Goal: Task Accomplishment & Management: Complete application form

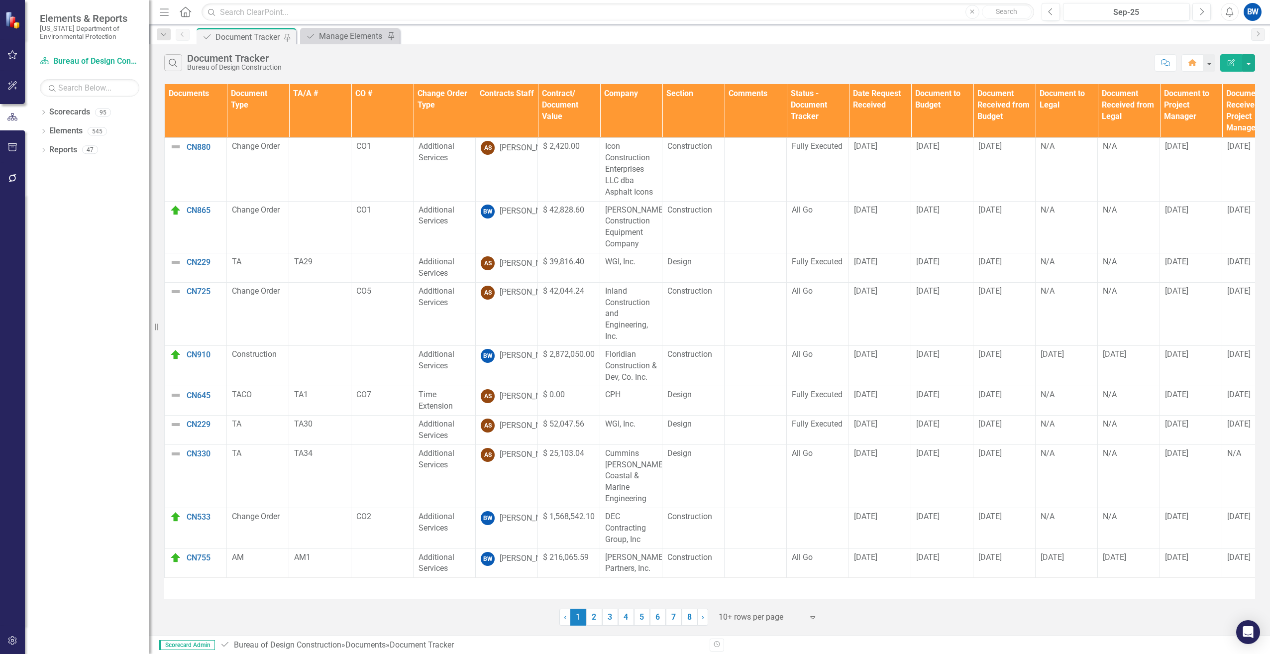
click at [503, 121] on th "Contracts Staff" at bounding box center [507, 111] width 62 height 54
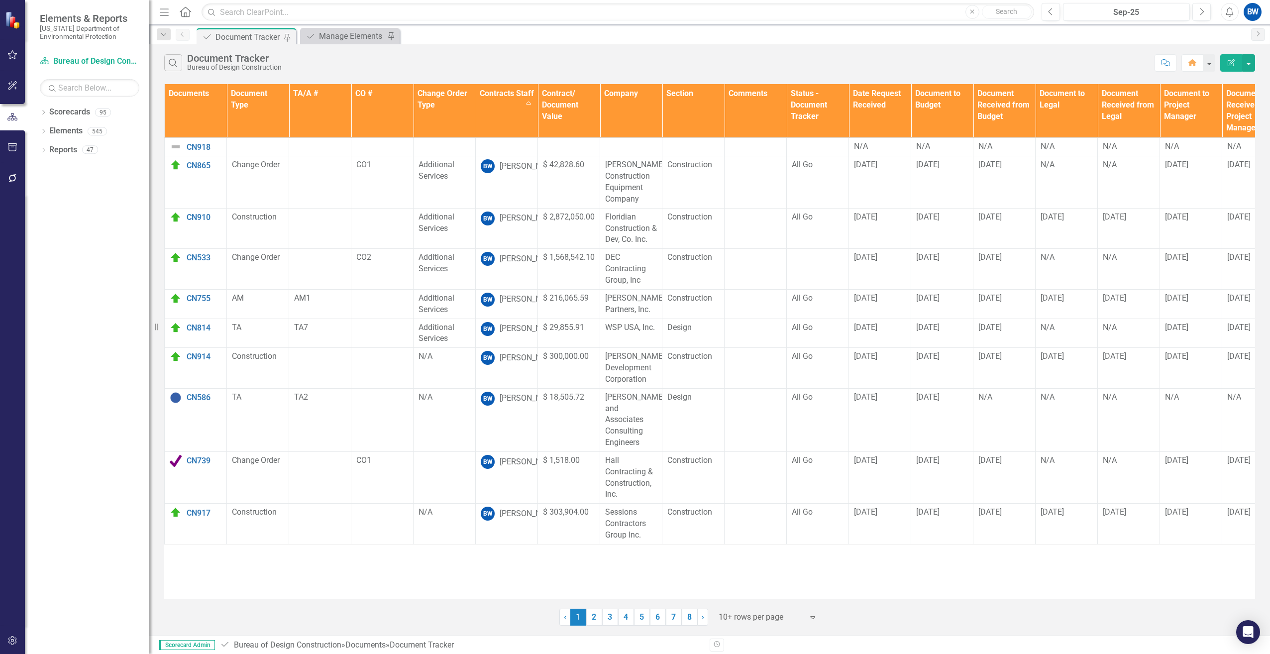
click at [766, 618] on div at bounding box center [761, 617] width 85 height 13
click at [750, 584] on div "100+ rows per page" at bounding box center [770, 583] width 94 height 11
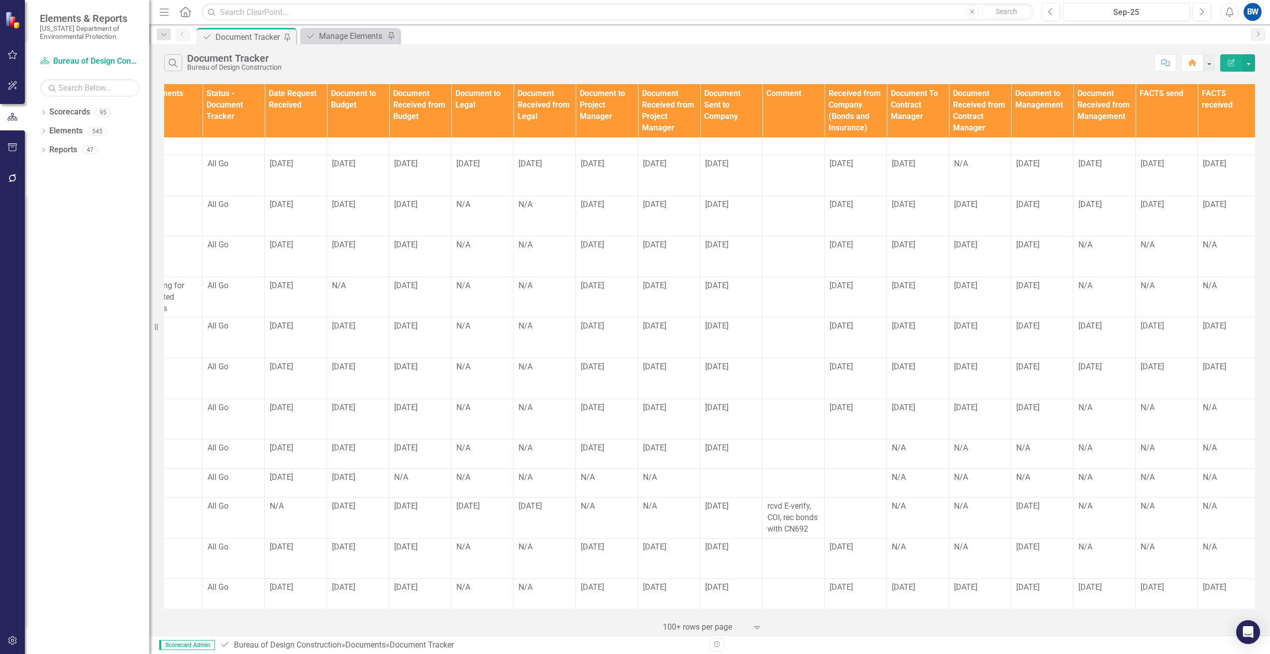
scroll to position [348, 721]
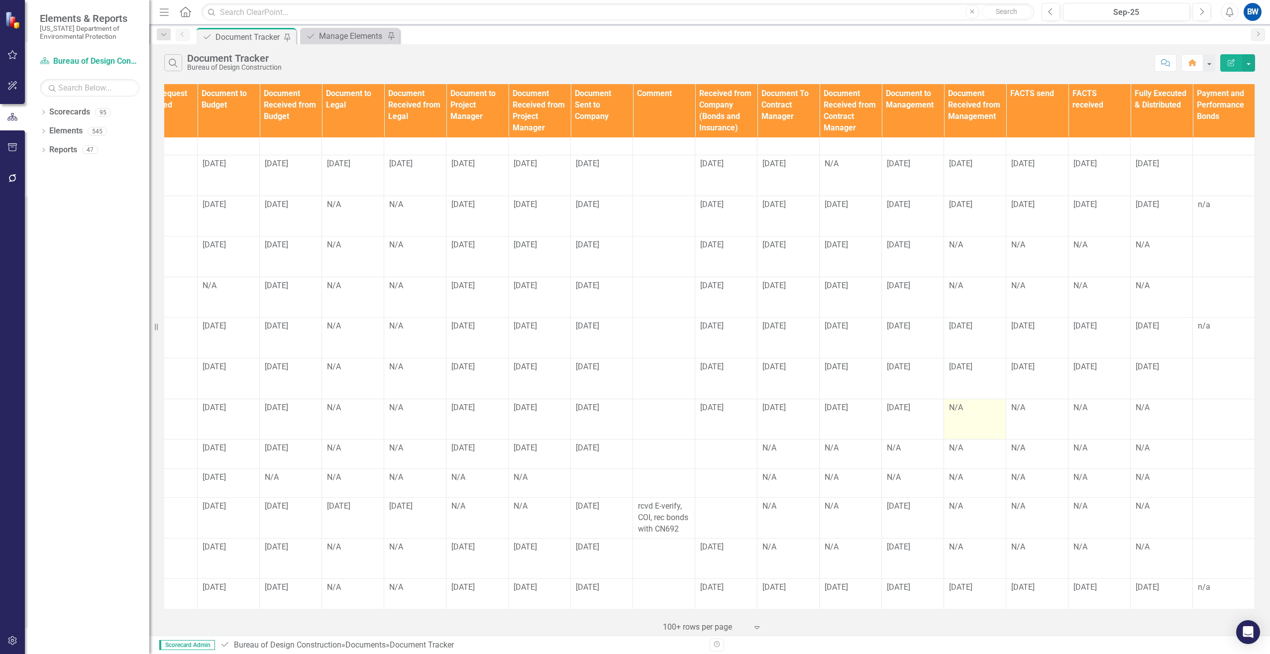
click at [959, 402] on div "N/A" at bounding box center [975, 407] width 52 height 11
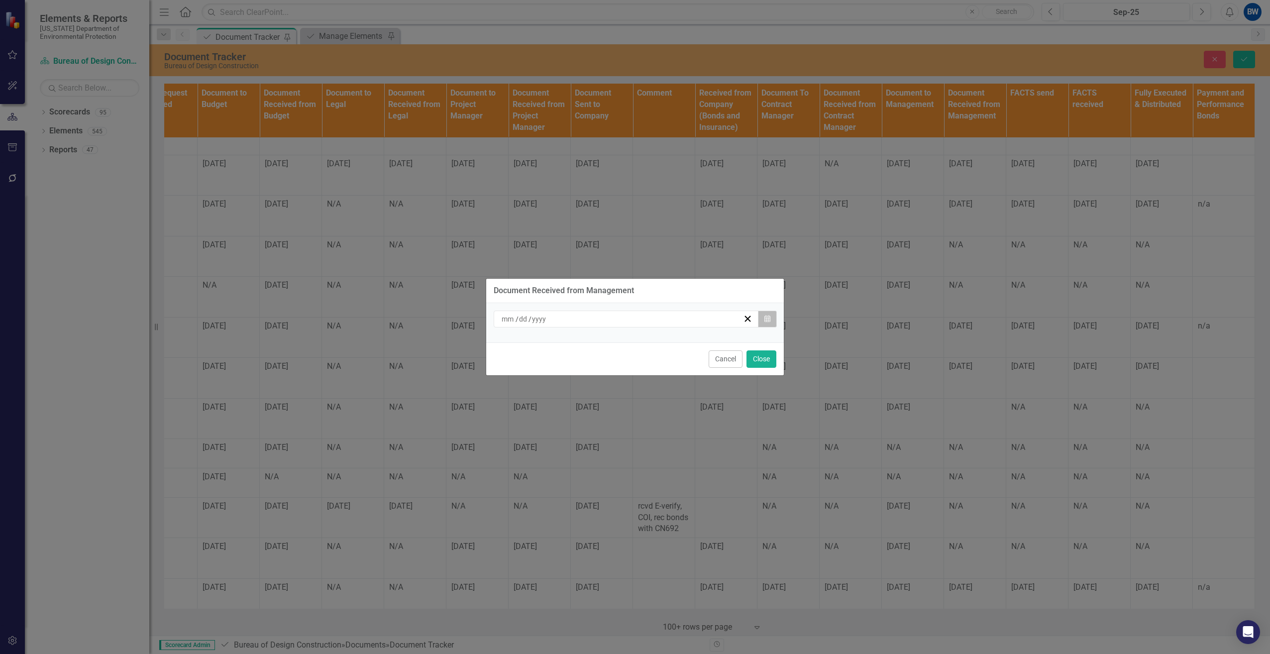
click at [773, 317] on button "Calendar" at bounding box center [767, 319] width 19 height 17
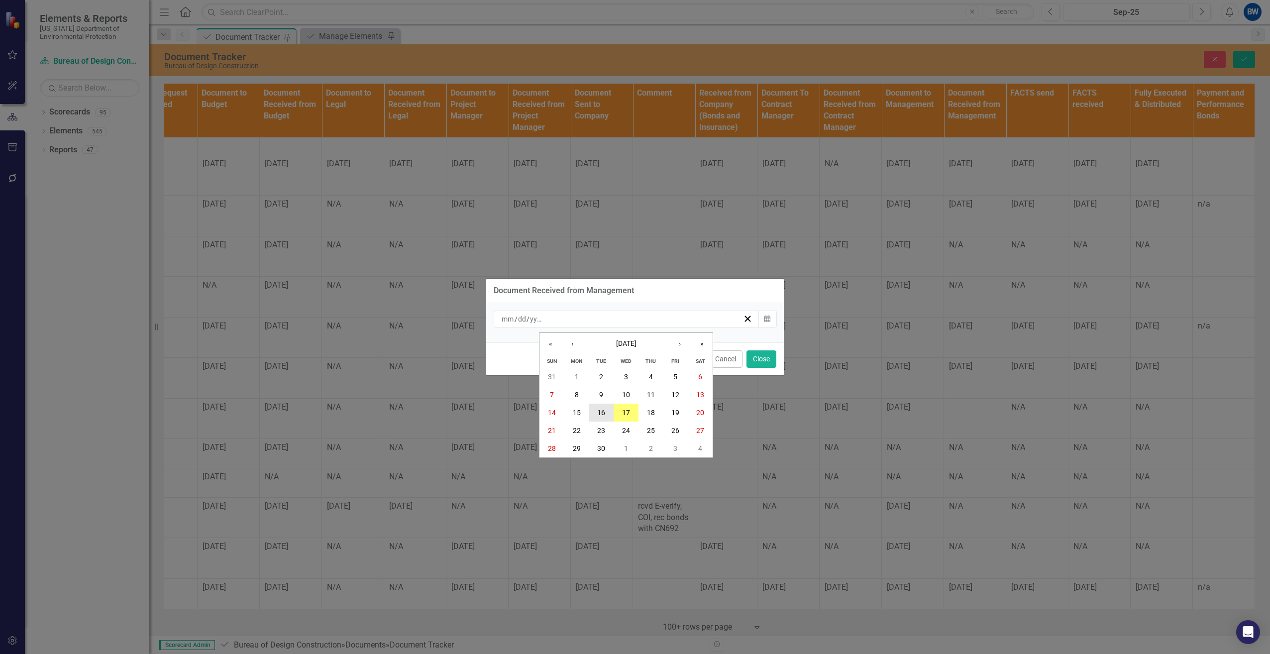
click at [603, 411] on abbr "16" at bounding box center [601, 413] width 8 height 8
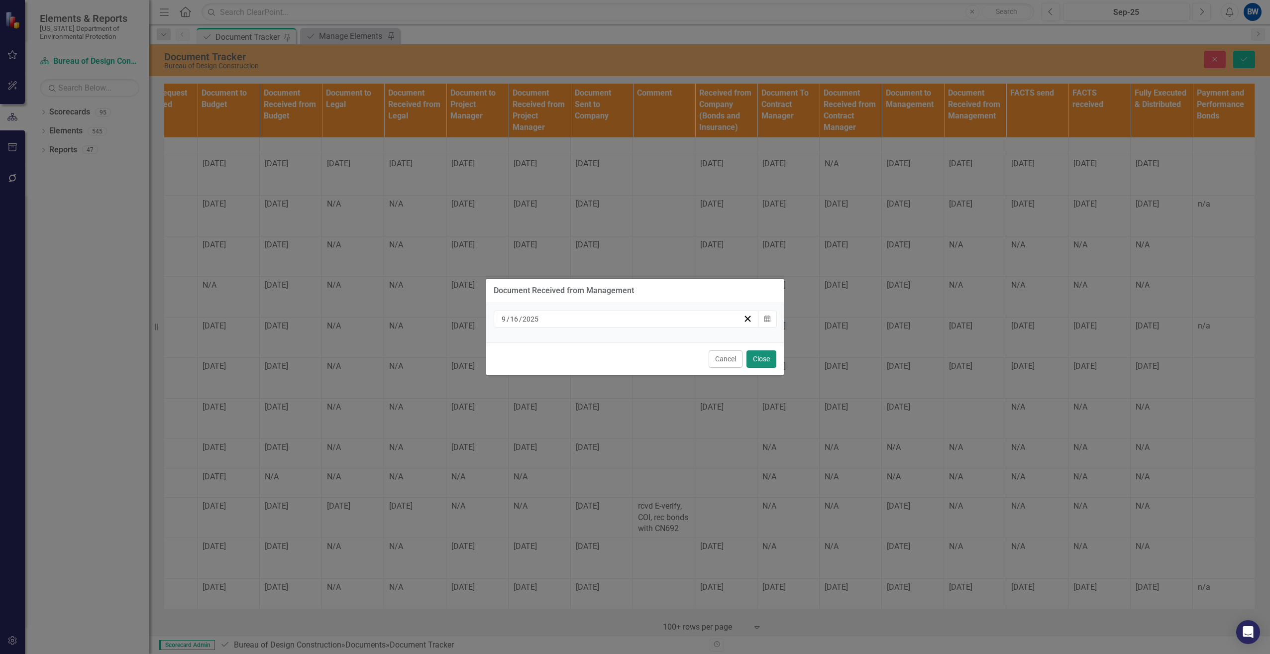
click at [763, 361] on button "Close" at bounding box center [762, 358] width 30 height 17
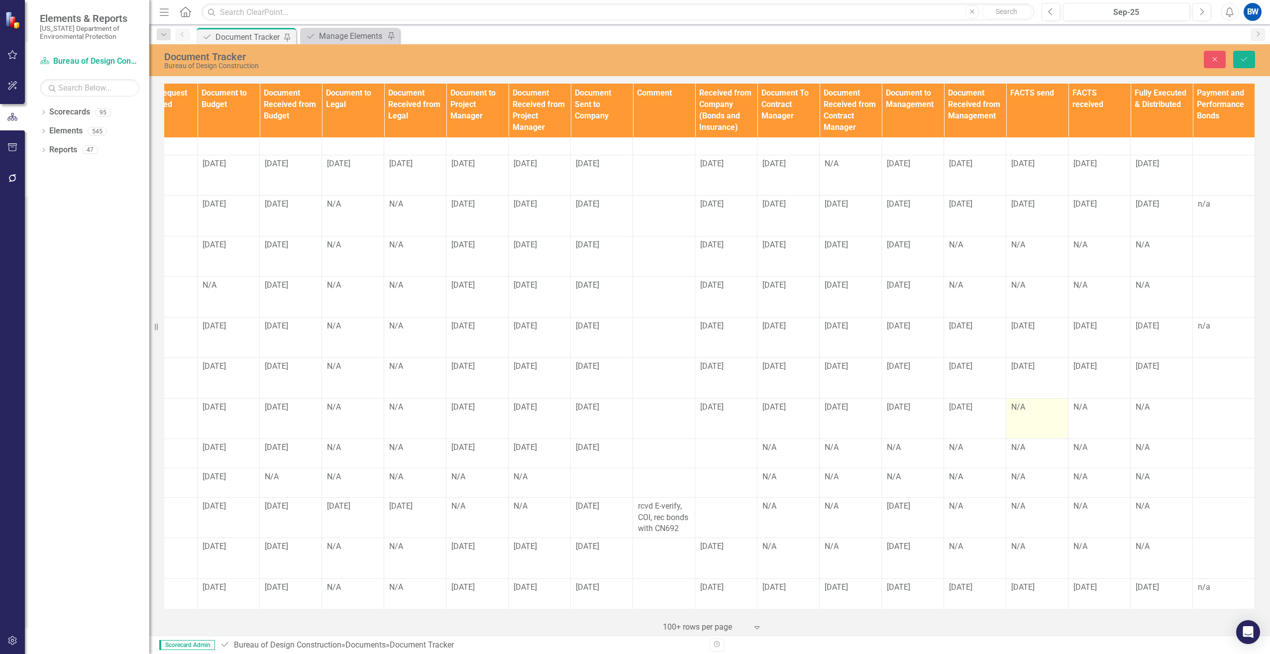
click at [1030, 398] on td "N/A" at bounding box center [1038, 418] width 62 height 41
click at [1031, 398] on td "N/A" at bounding box center [1038, 418] width 62 height 41
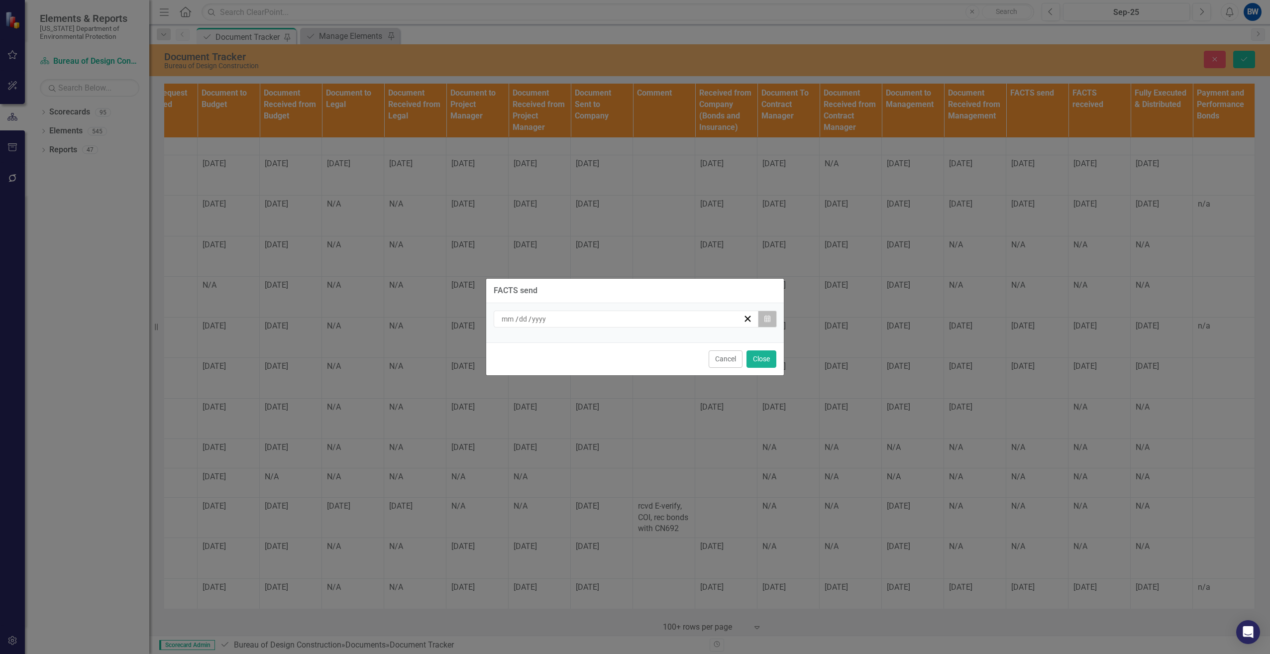
click at [770, 321] on icon "button" at bounding box center [768, 318] width 6 height 7
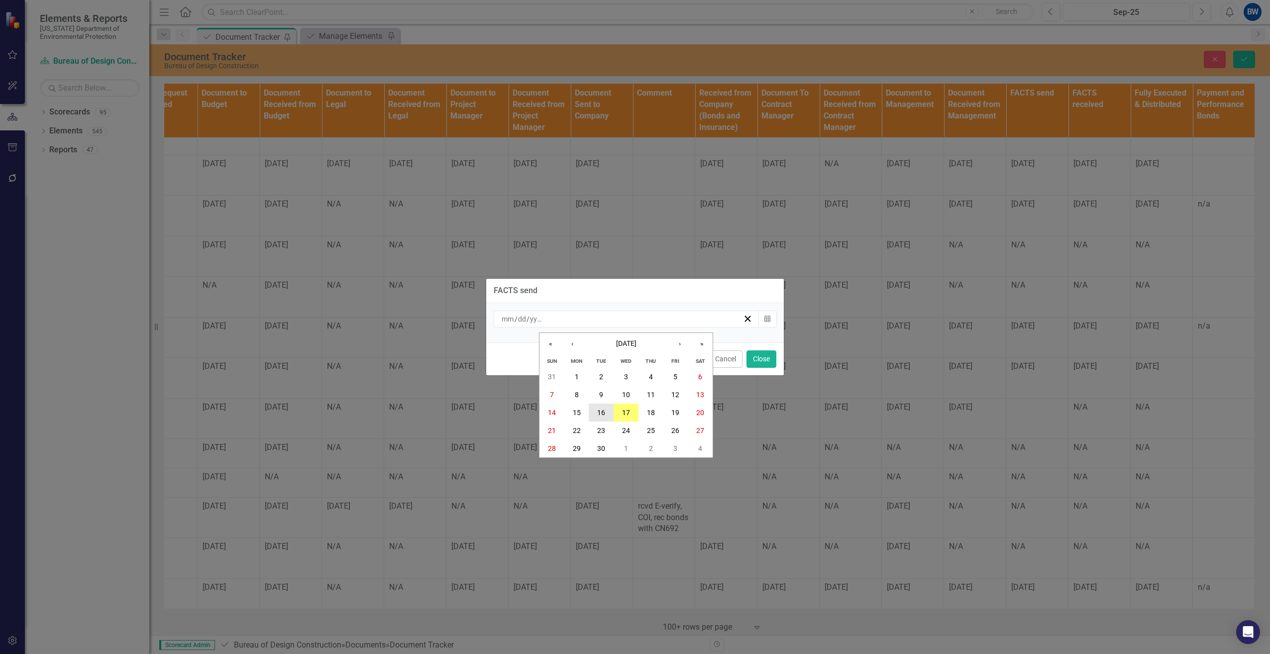
click at [600, 406] on button "16" at bounding box center [601, 413] width 25 height 18
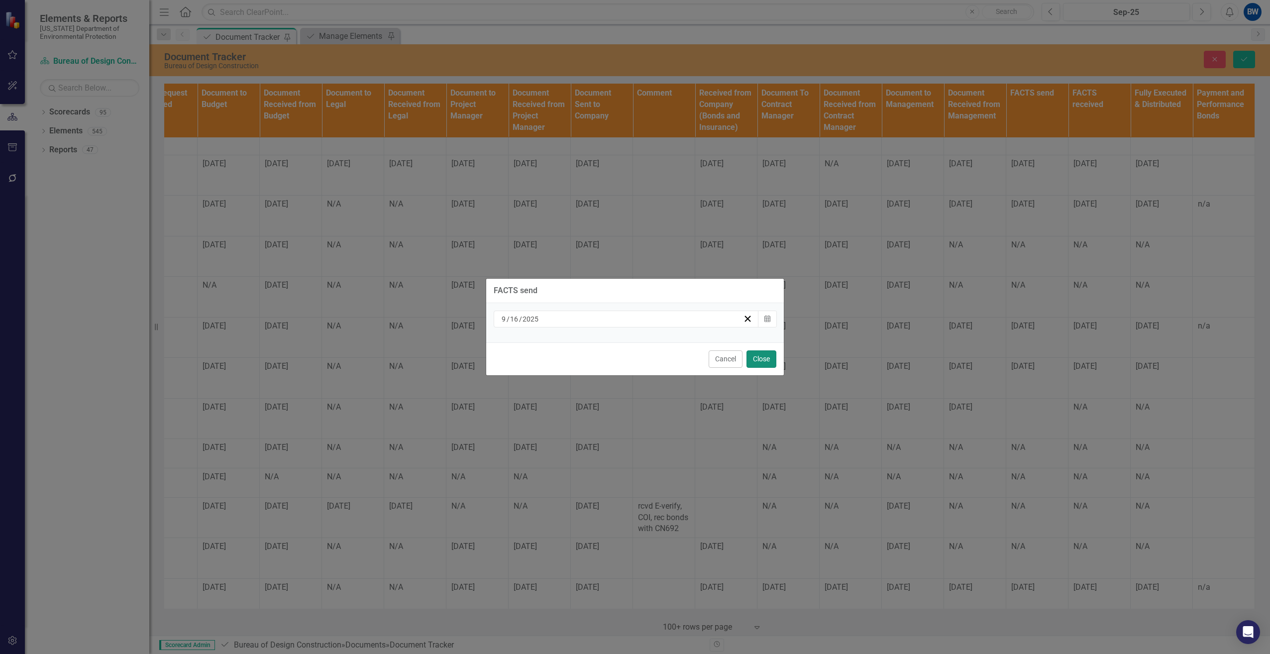
click at [765, 360] on button "Close" at bounding box center [762, 358] width 30 height 17
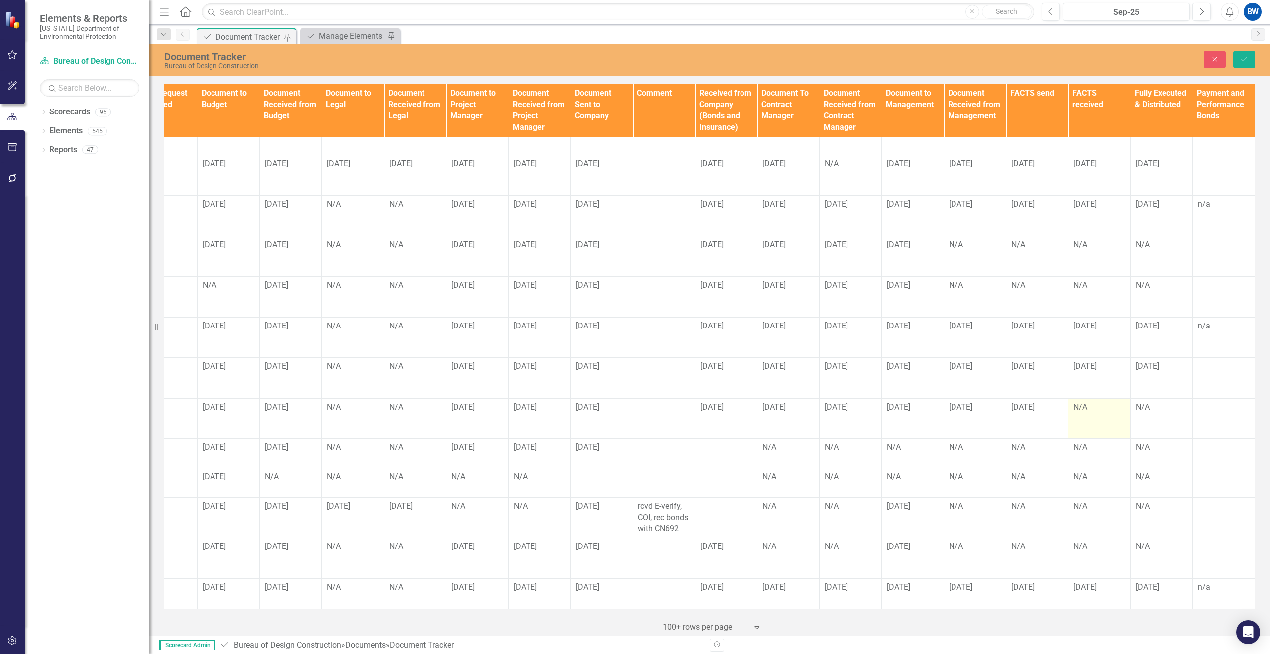
click at [1085, 402] on div "N/A" at bounding box center [1100, 407] width 52 height 11
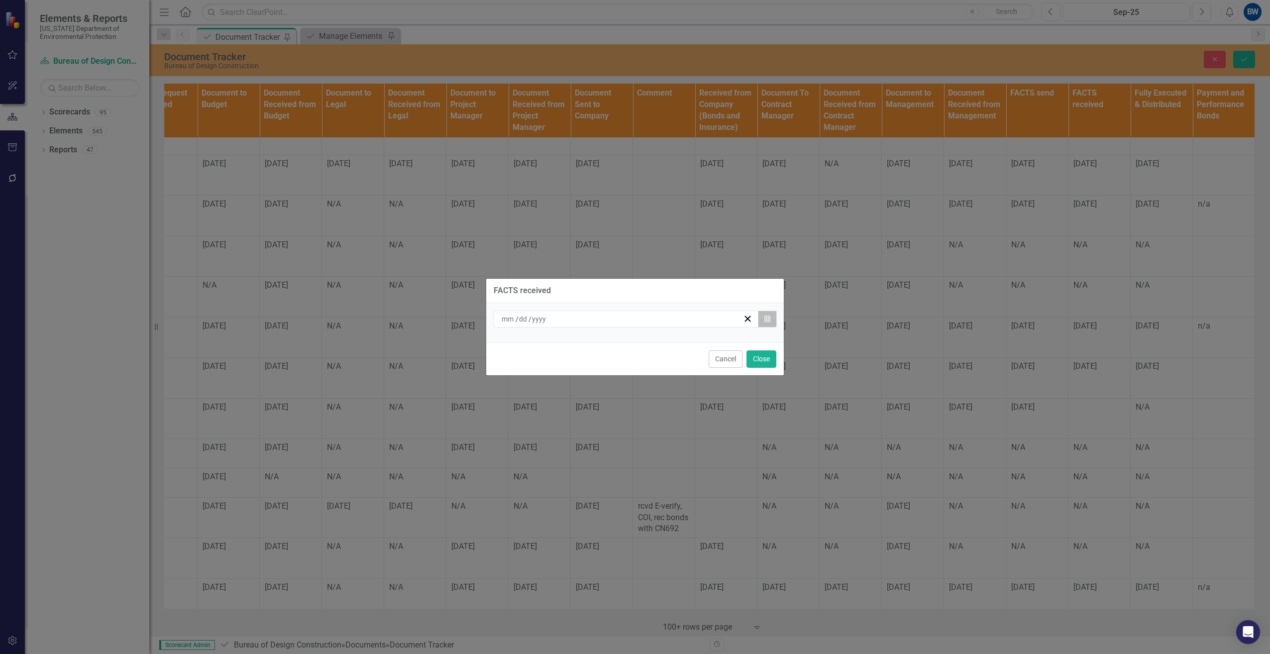
click at [773, 319] on button "Calendar" at bounding box center [767, 319] width 19 height 17
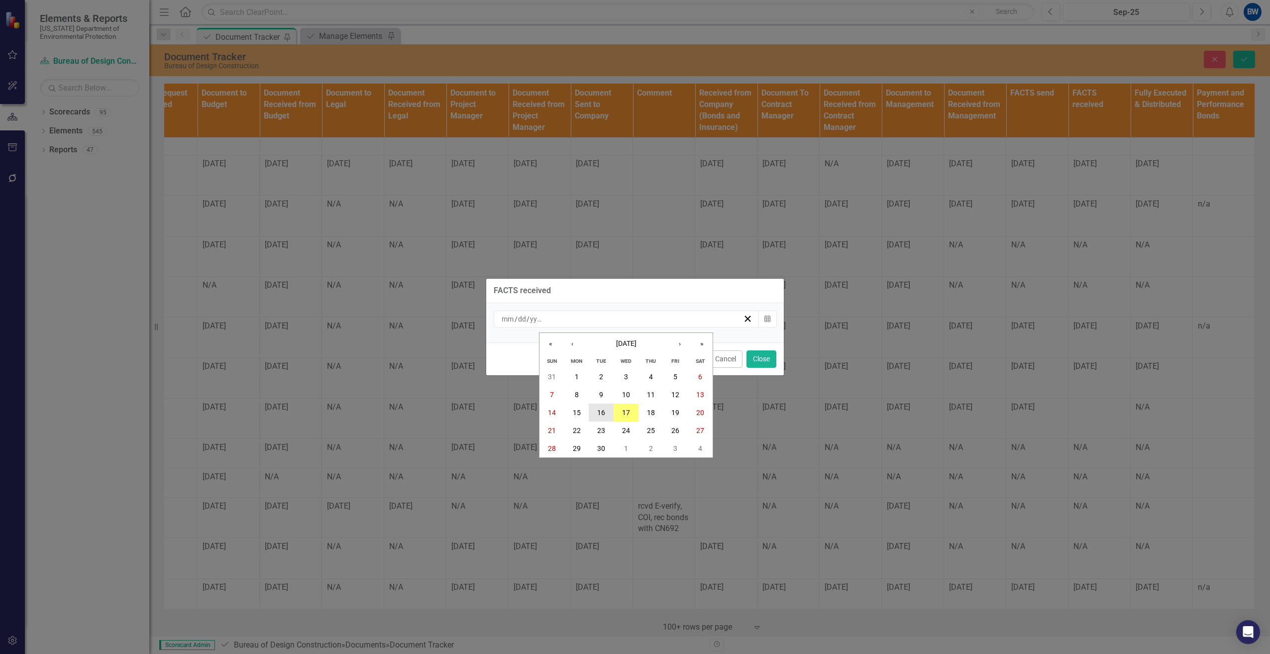
click at [603, 409] on abbr "16" at bounding box center [601, 413] width 8 height 8
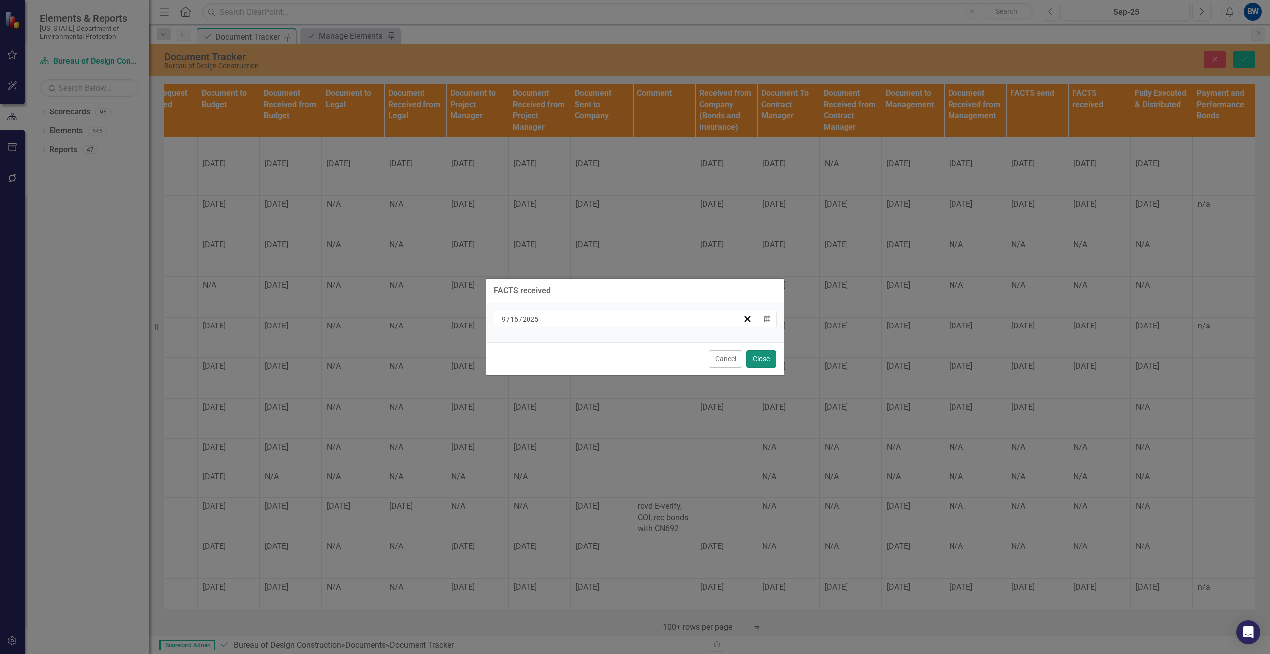
click at [770, 358] on button "Close" at bounding box center [762, 358] width 30 height 17
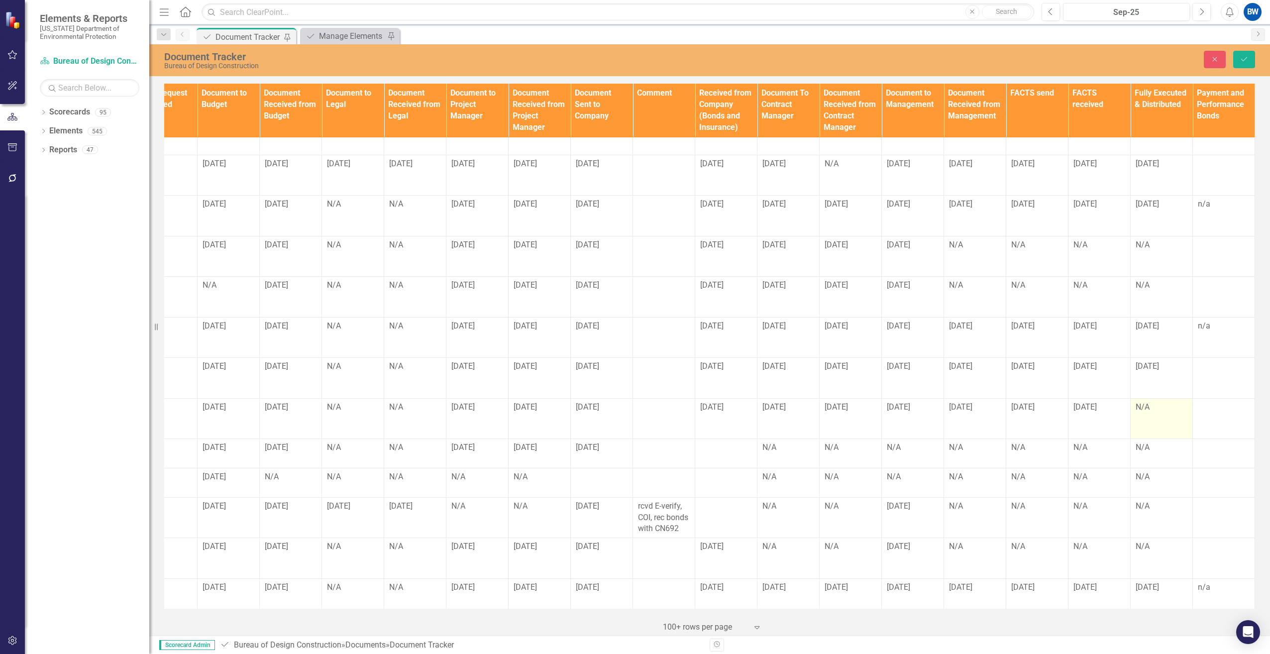
click at [1148, 398] on td "N/A" at bounding box center [1162, 418] width 62 height 41
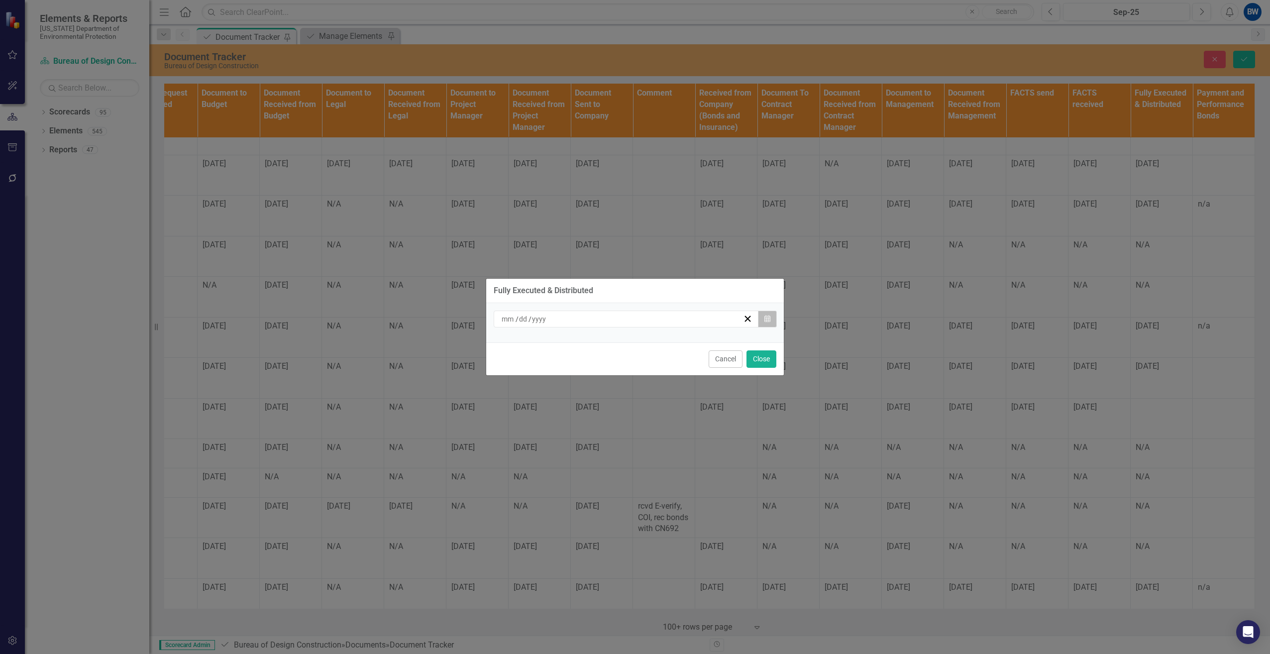
click at [771, 323] on button "Calendar" at bounding box center [767, 319] width 19 height 17
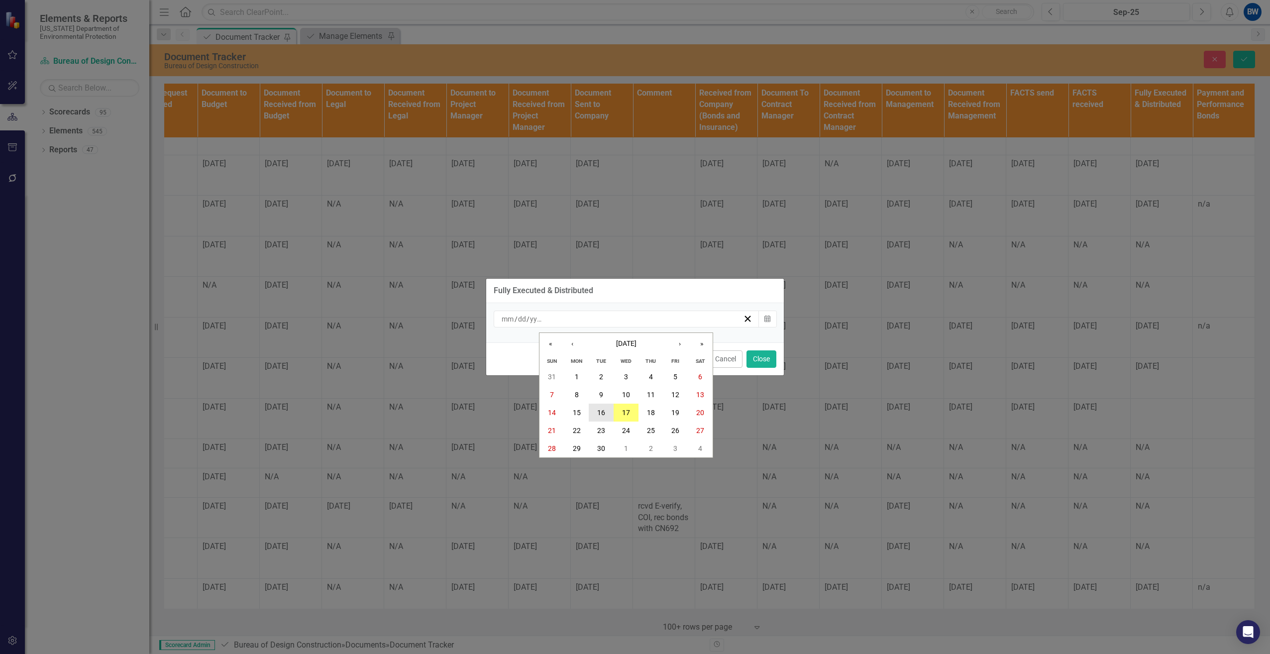
click at [600, 409] on abbr "16" at bounding box center [601, 413] width 8 height 8
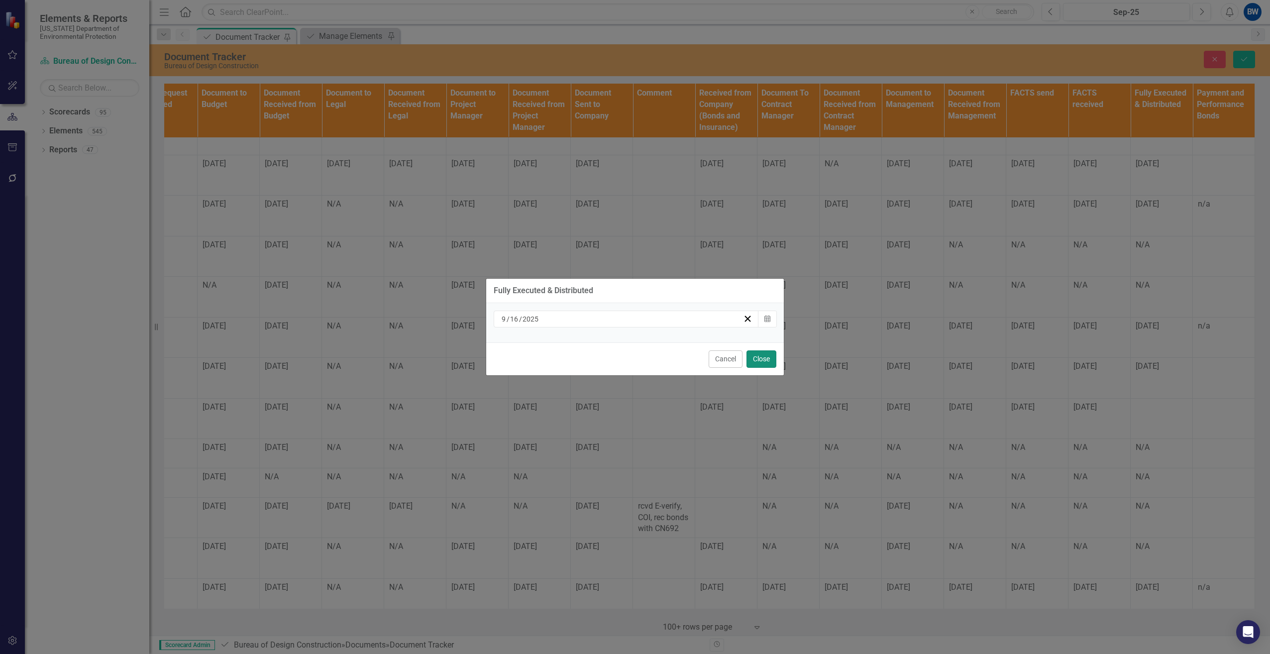
click at [765, 359] on button "Close" at bounding box center [762, 358] width 30 height 17
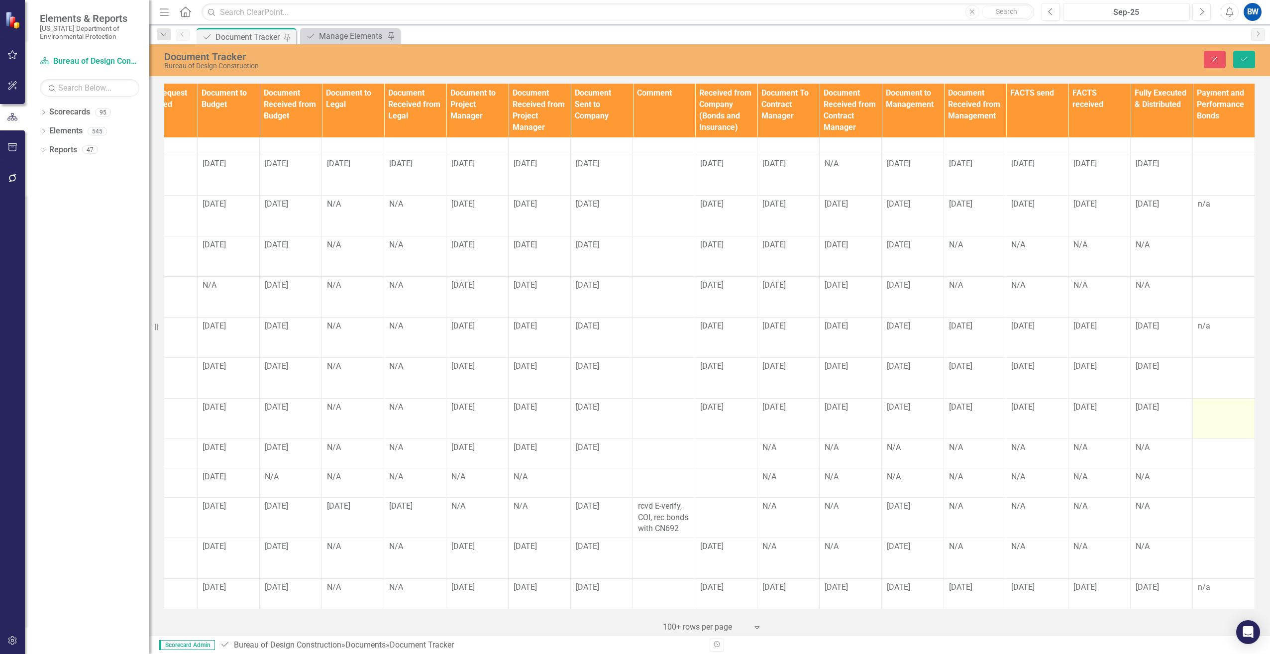
click at [1200, 398] on td at bounding box center [1224, 418] width 62 height 41
click at [1205, 398] on td at bounding box center [1224, 418] width 62 height 41
click at [1205, 402] on input "text" at bounding box center [1224, 411] width 52 height 18
type input "n/a"
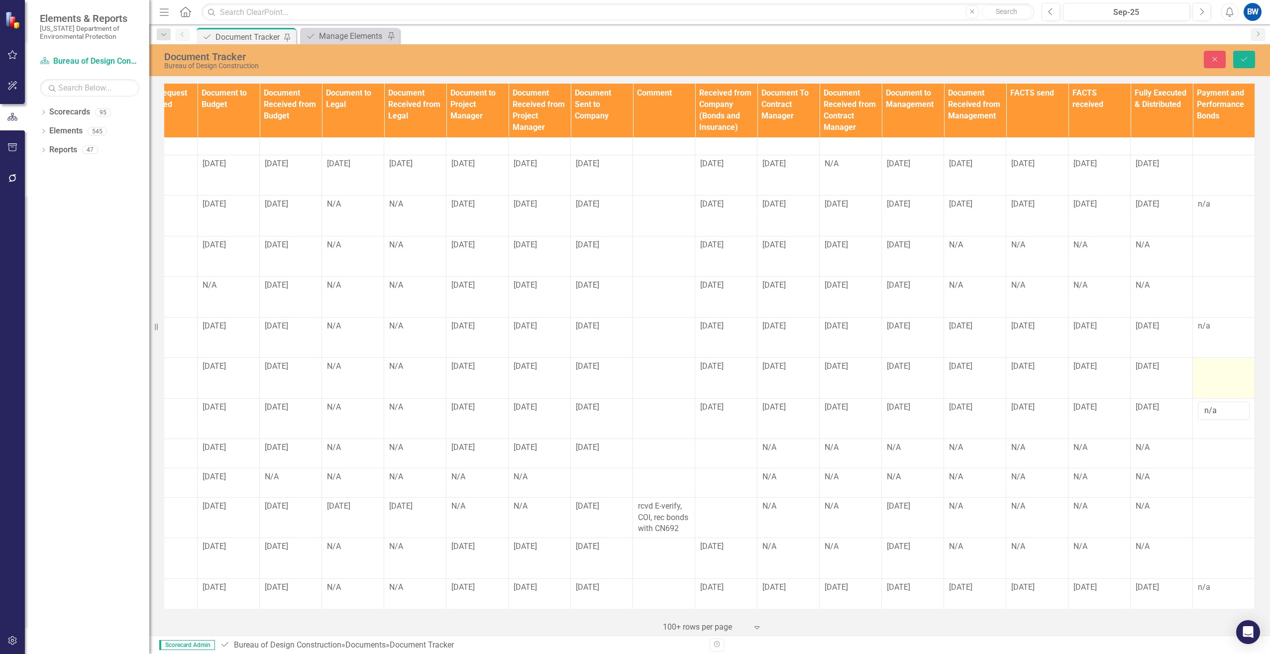
click at [1209, 358] on td at bounding box center [1224, 378] width 62 height 41
drag, startPoint x: 1209, startPoint y: 355, endPoint x: 1200, endPoint y: 348, distance: 11.7
click at [1200, 361] on input "text" at bounding box center [1224, 370] width 52 height 18
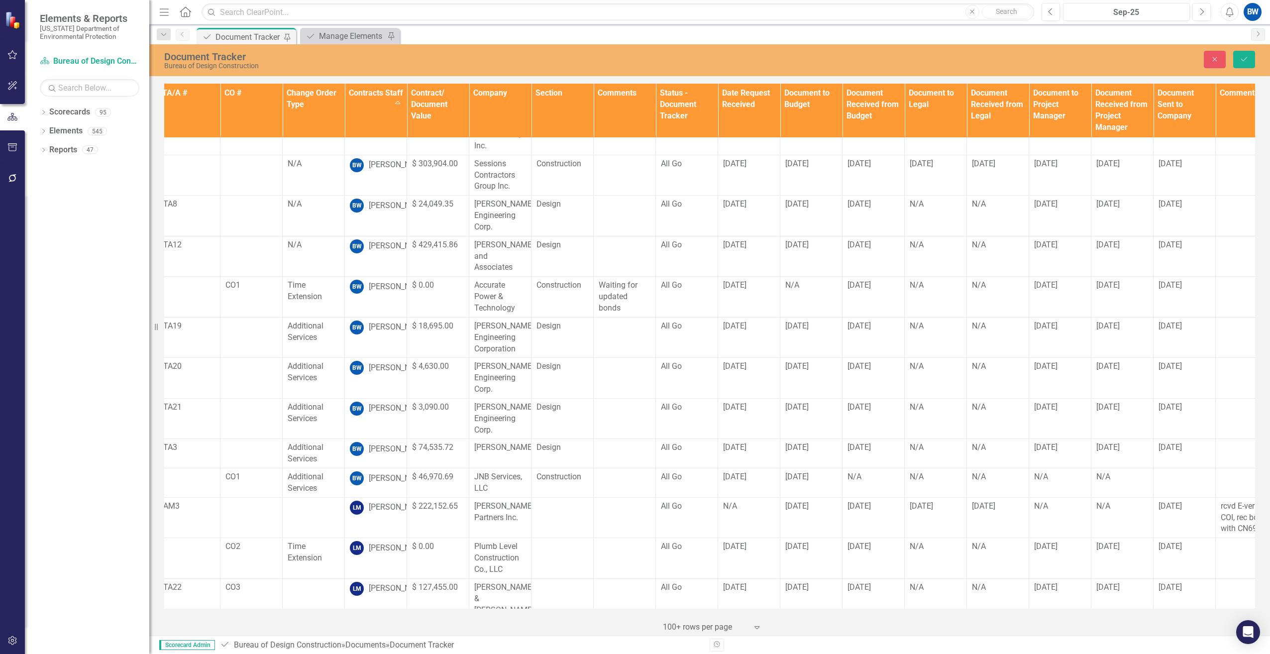
scroll to position [348, 0]
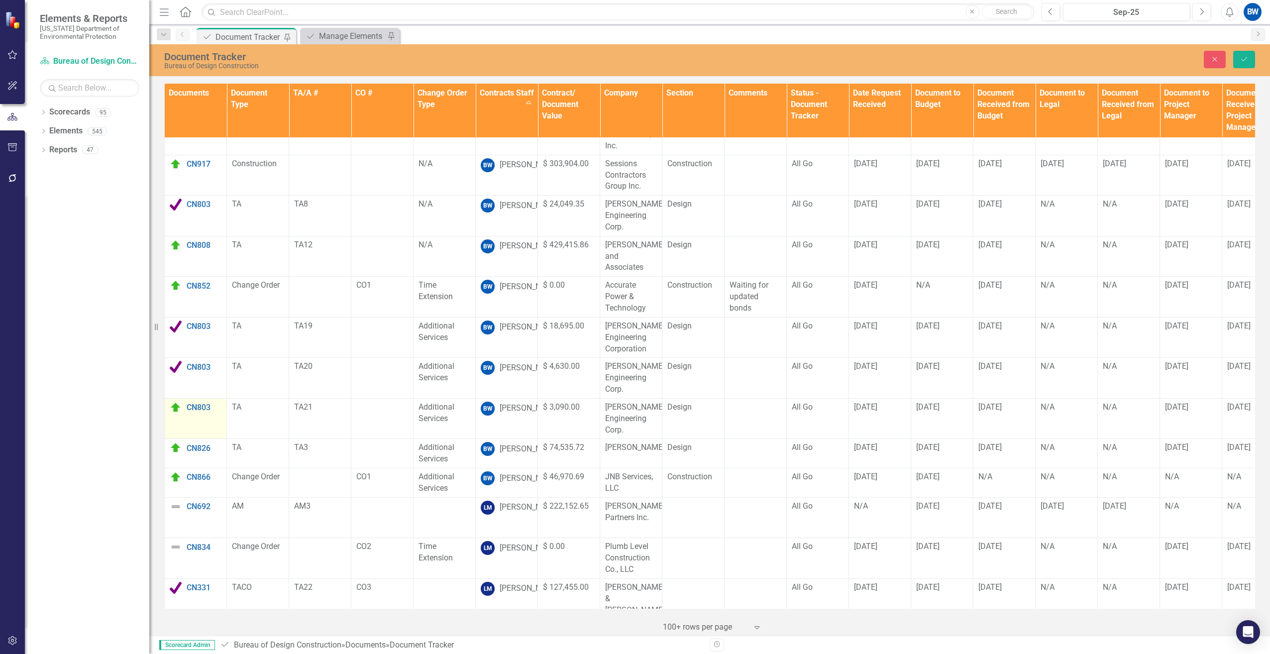
type input "n/a"
click at [174, 402] on img at bounding box center [176, 408] width 12 height 12
click at [174, 405] on img at bounding box center [179, 411] width 12 height 12
click at [193, 422] on div "Complete" at bounding box center [222, 423] width 84 height 12
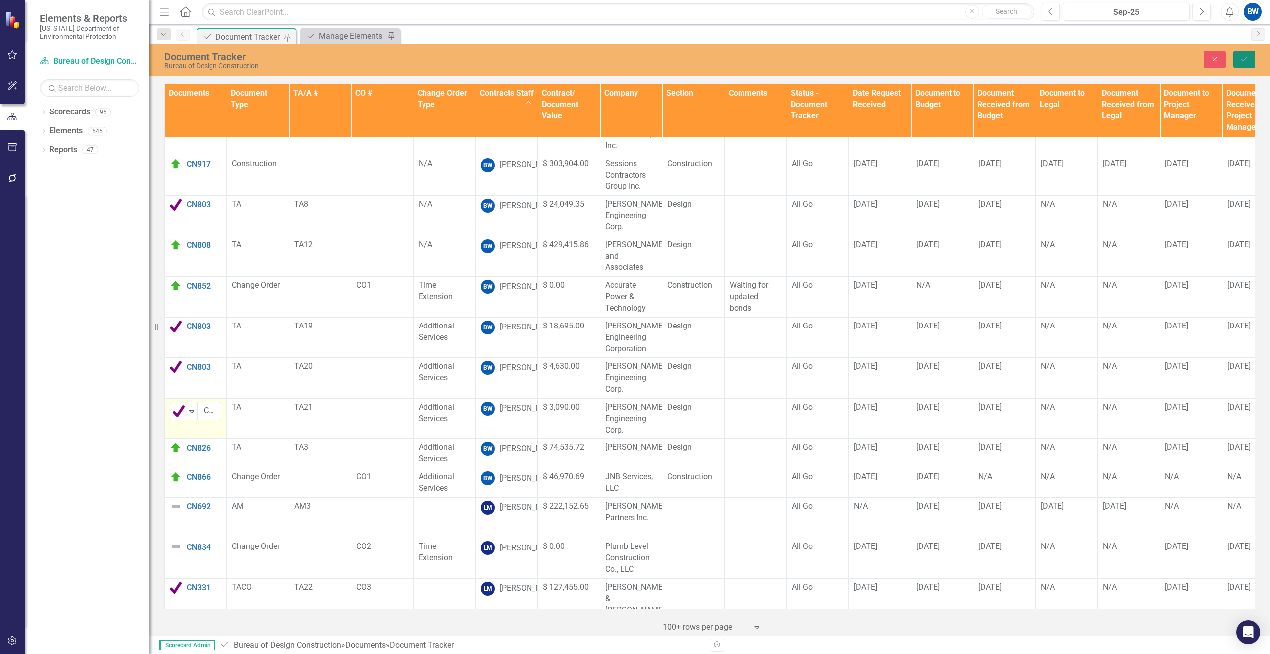
click at [1248, 53] on button "Save" at bounding box center [1245, 59] width 22 height 17
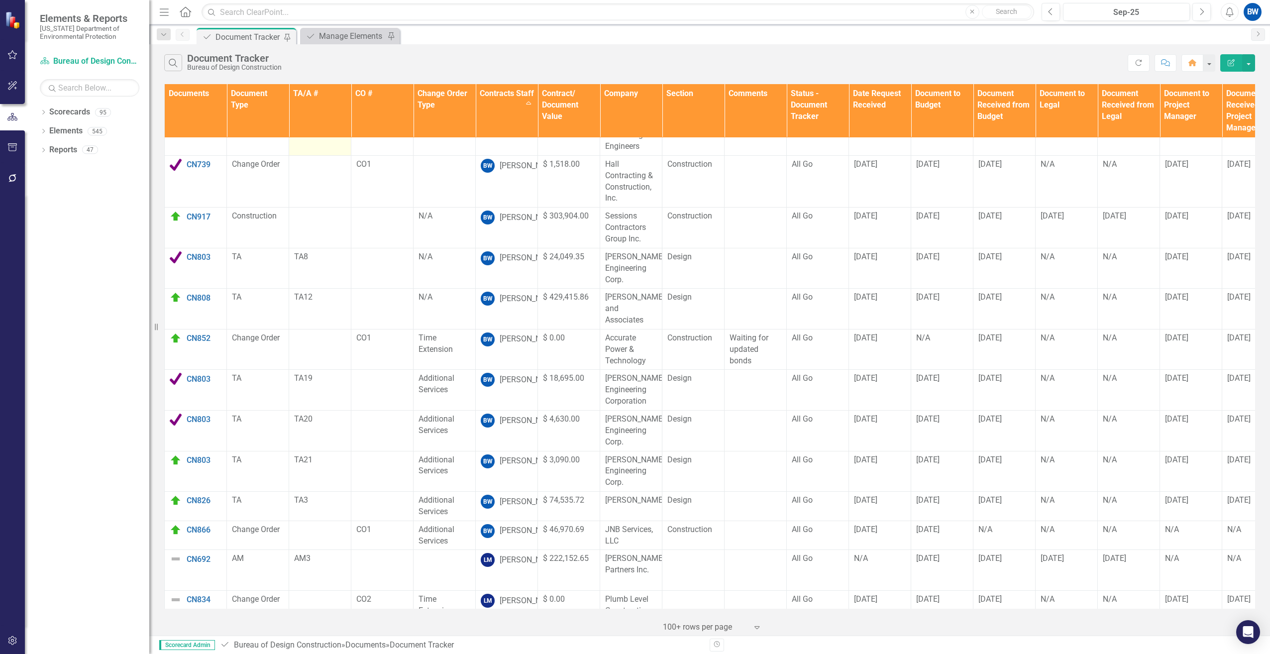
scroll to position [299, 0]
click at [176, 449] on td "CN803 Edit Edit Document Link Open Element" at bounding box center [196, 469] width 62 height 41
click at [176, 452] on img at bounding box center [176, 458] width 12 height 12
drag, startPoint x: 176, startPoint y: 430, endPoint x: 186, endPoint y: 458, distance: 29.9
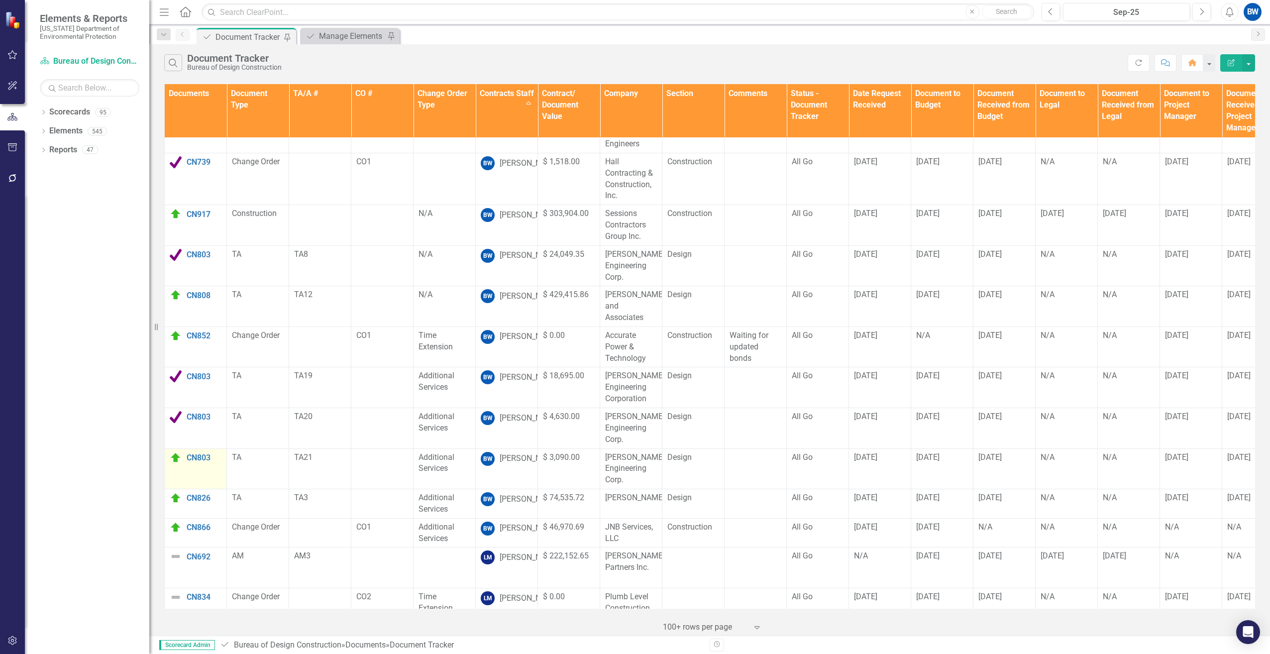
click at [177, 452] on img at bounding box center [176, 458] width 12 height 12
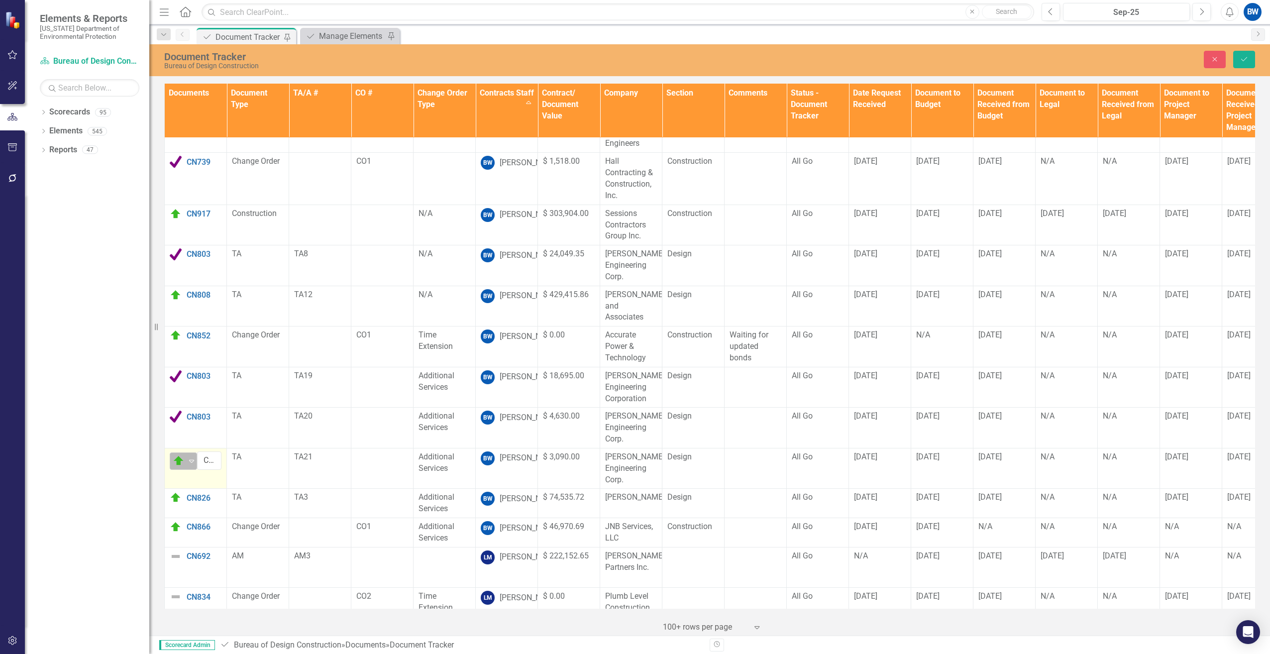
click at [194, 460] on icon at bounding box center [191, 461] width 5 height 3
click at [1249, 55] on button "Save" at bounding box center [1245, 59] width 22 height 17
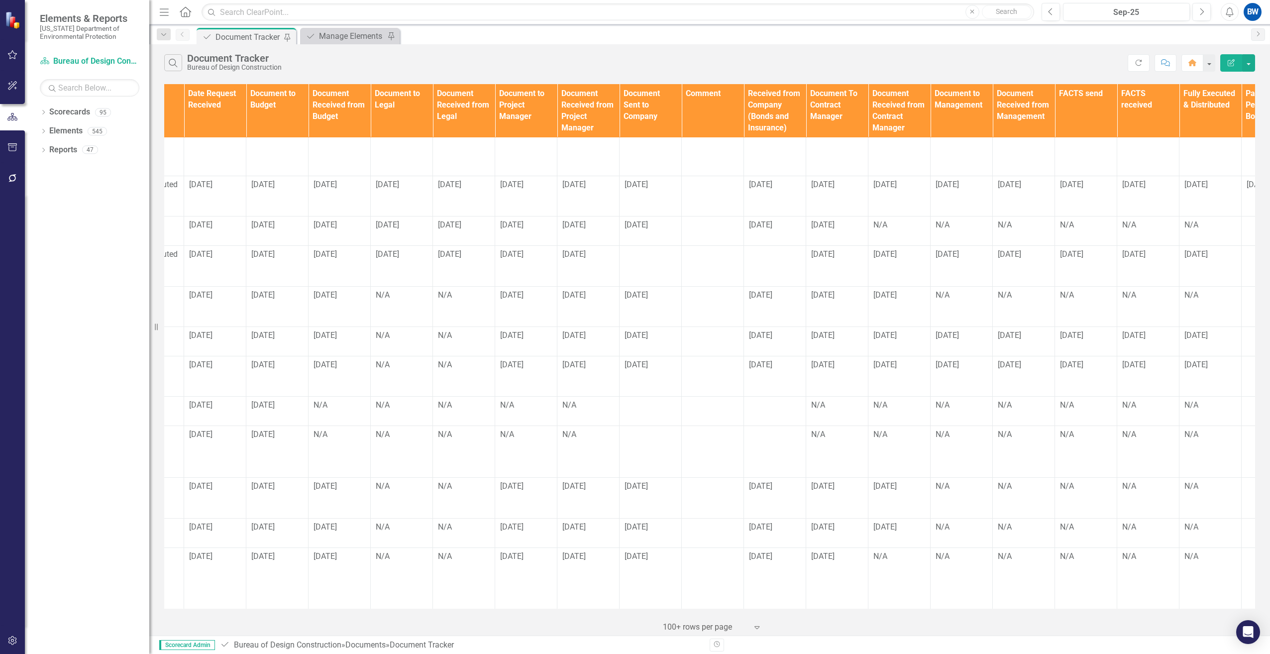
scroll to position [2141, 721]
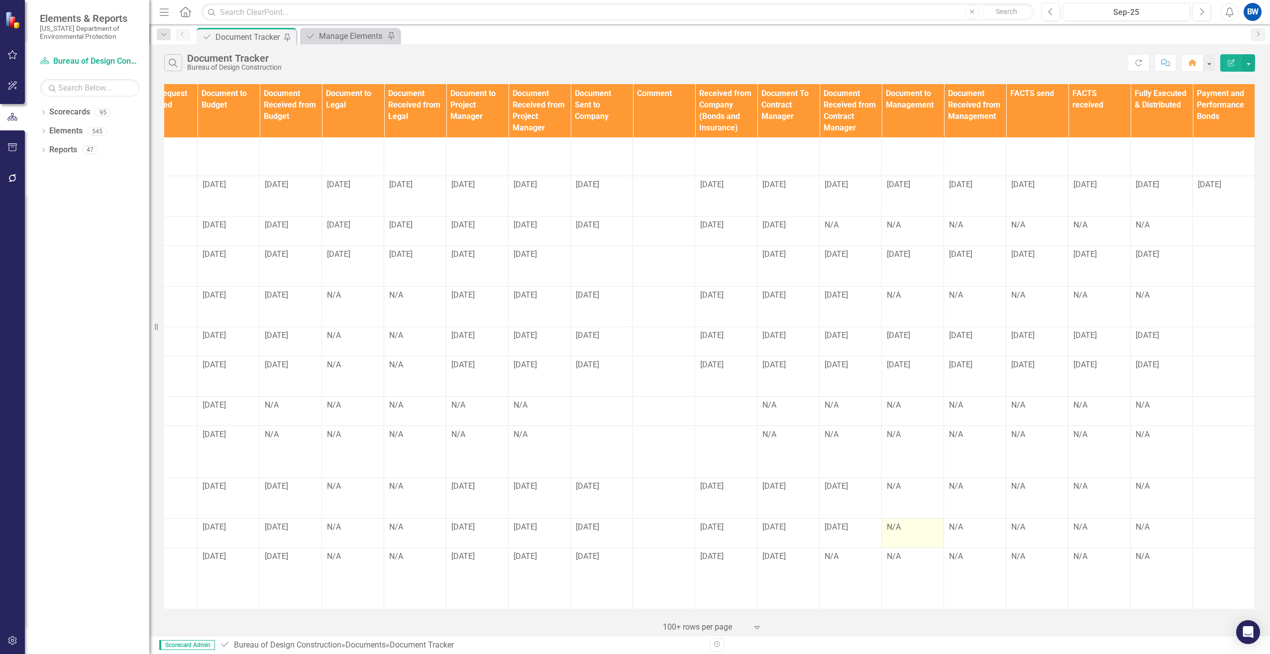
click at [893, 522] on div "N/A" at bounding box center [913, 527] width 52 height 11
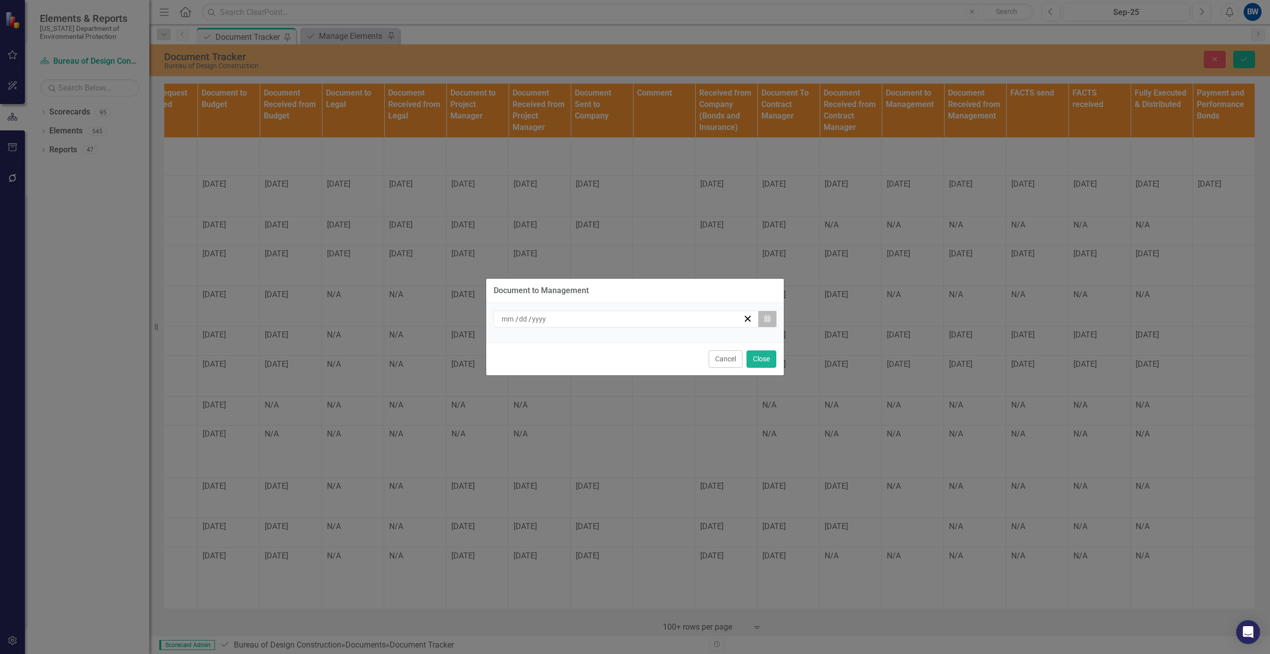
click at [765, 322] on icon "Calendar" at bounding box center [768, 319] width 6 height 7
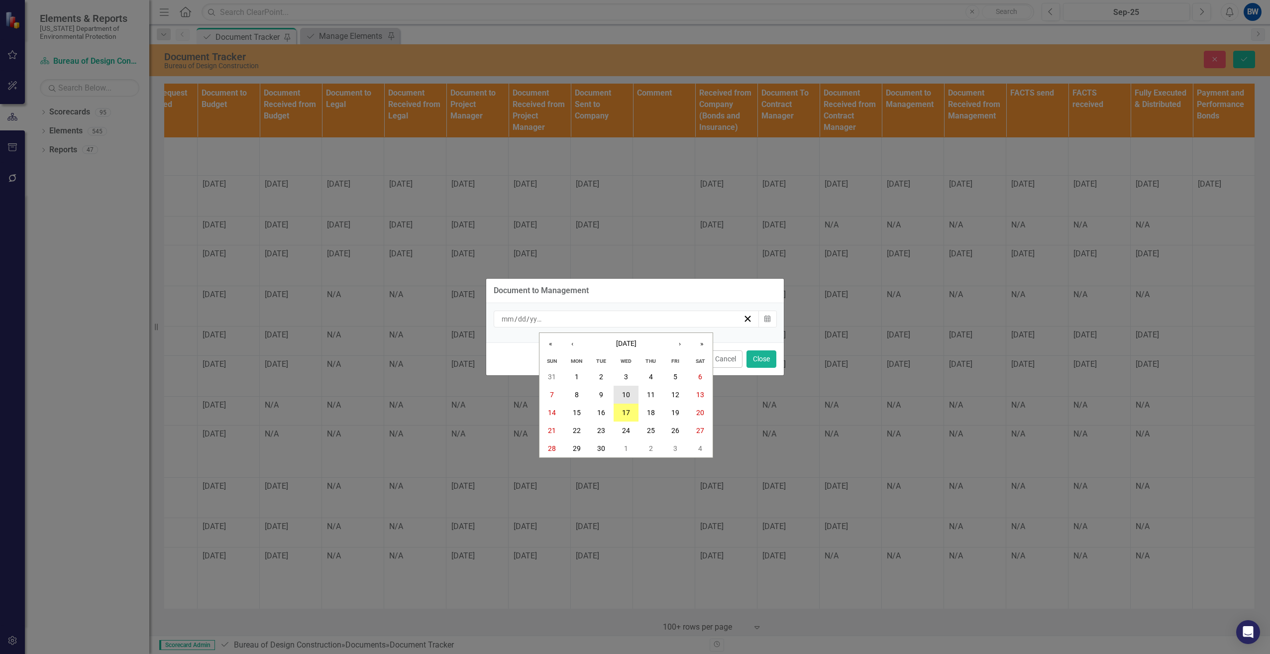
click at [632, 395] on button "10" at bounding box center [626, 395] width 25 height 18
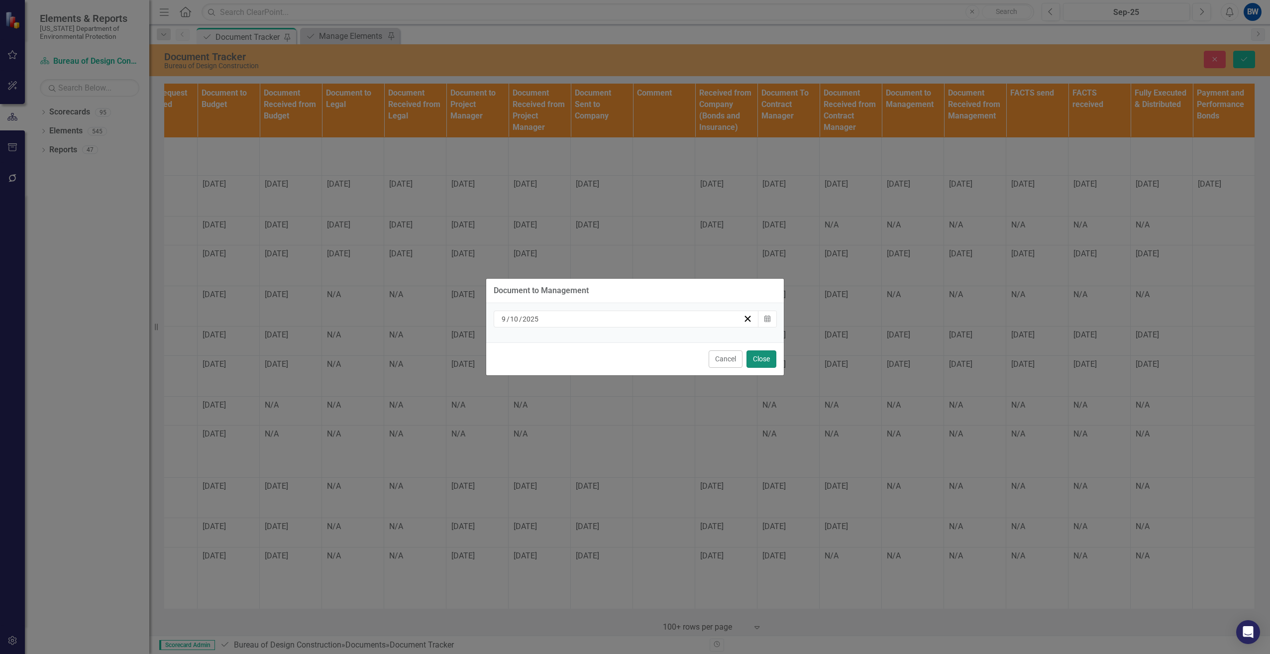
click at [756, 357] on button "Close" at bounding box center [762, 358] width 30 height 17
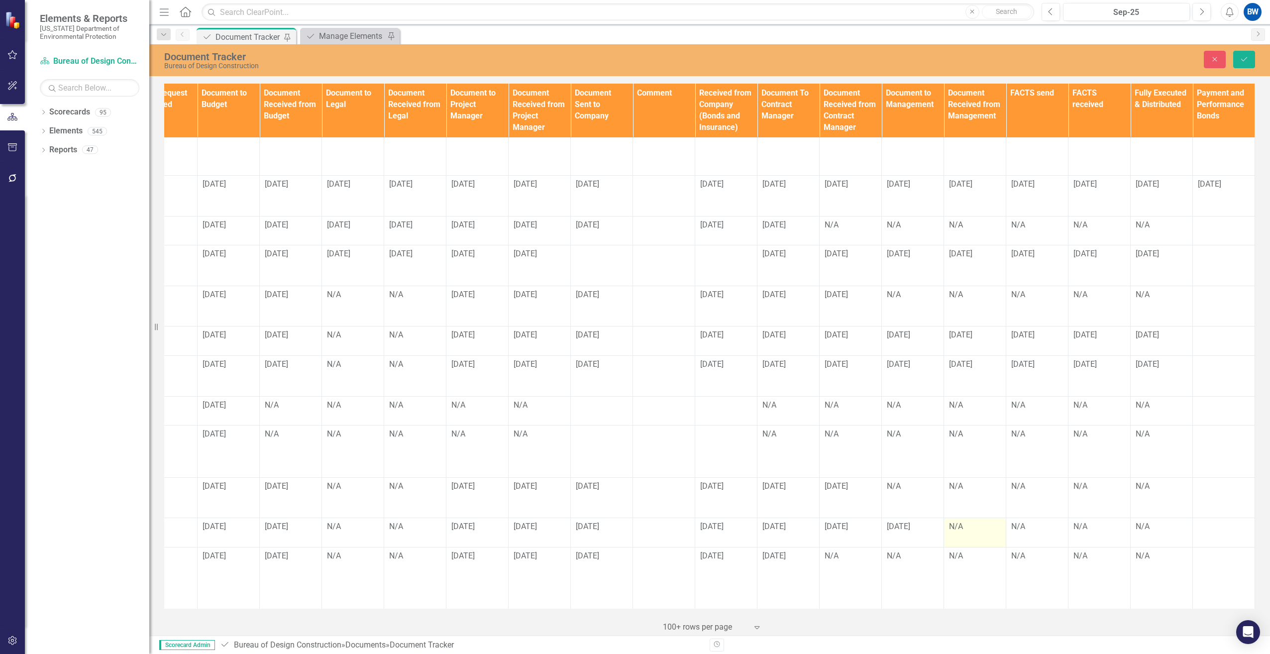
click at [953, 522] on td "N/A" at bounding box center [975, 532] width 62 height 29
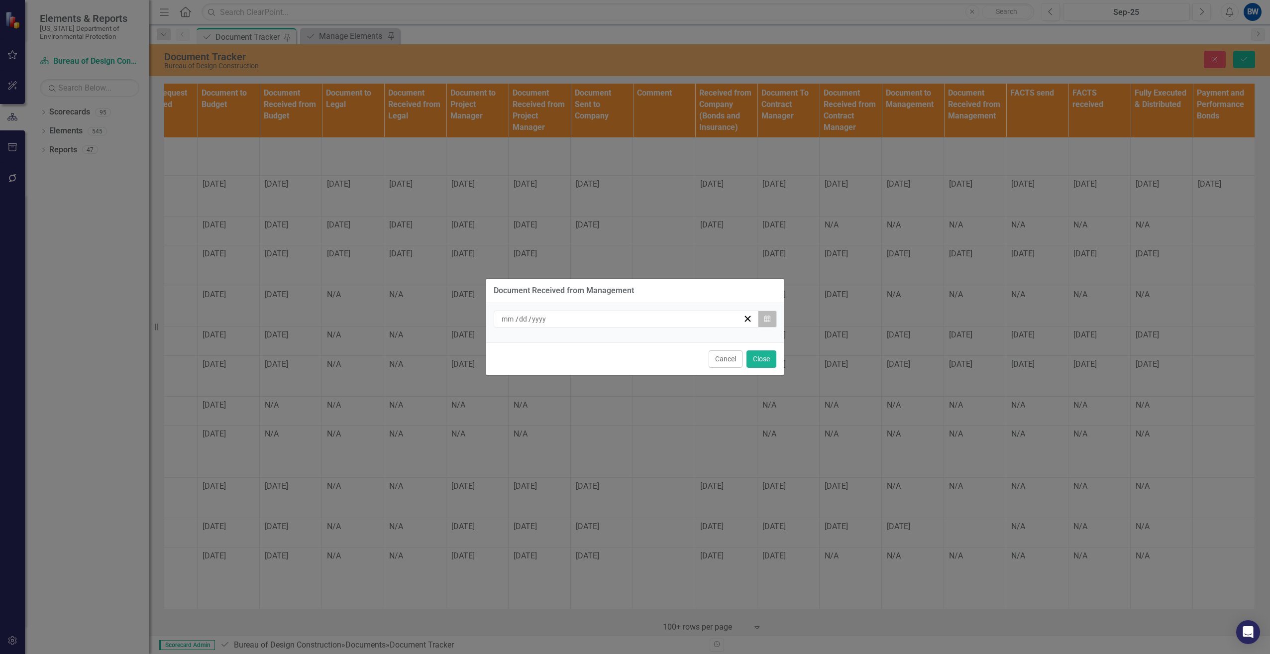
click at [765, 319] on icon "button" at bounding box center [768, 318] width 6 height 7
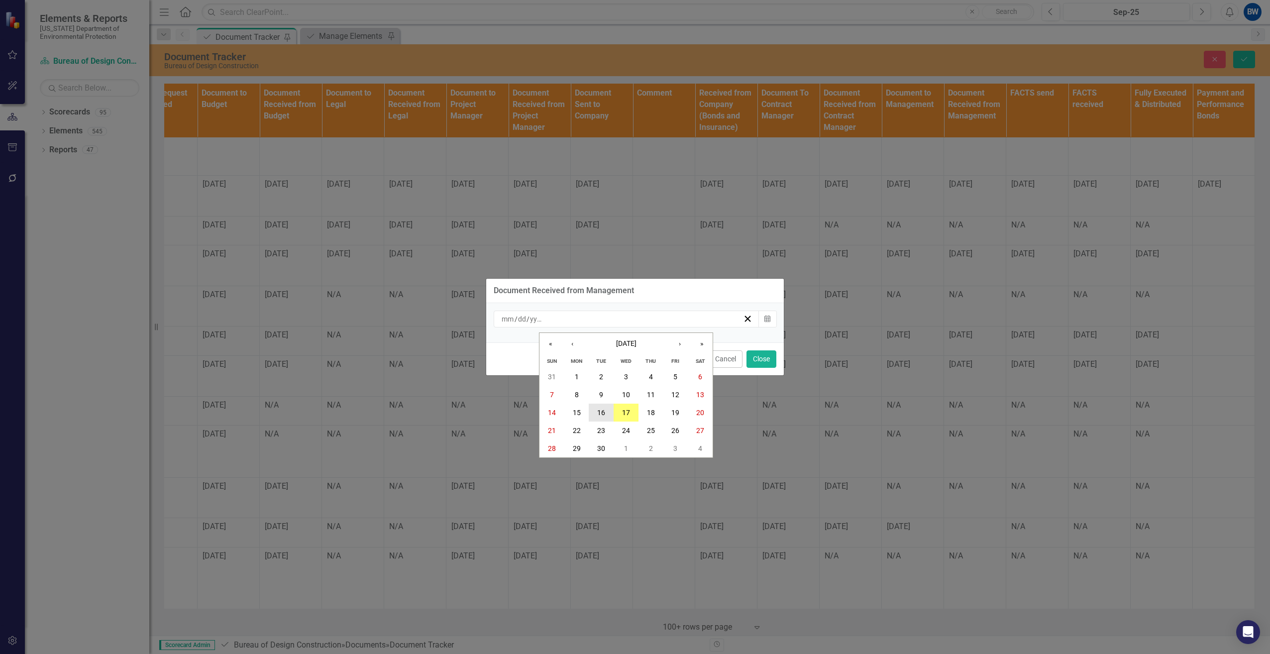
click at [605, 410] on abbr "16" at bounding box center [601, 413] width 8 height 8
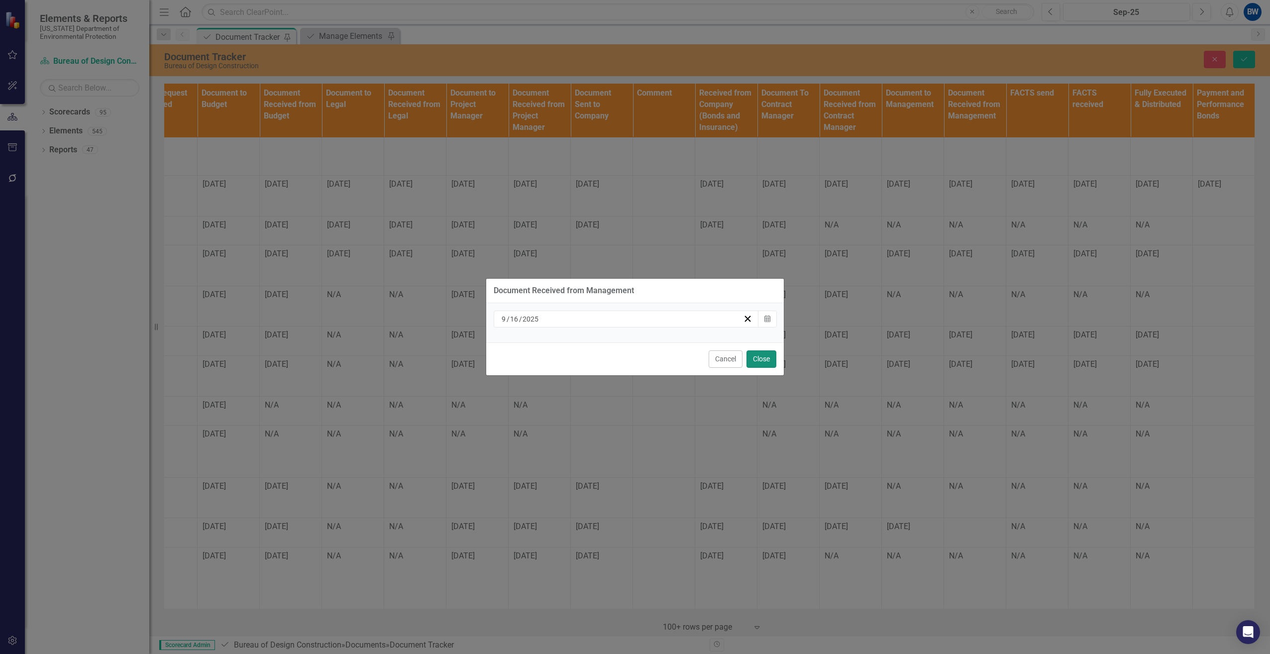
click at [761, 362] on button "Close" at bounding box center [762, 358] width 30 height 17
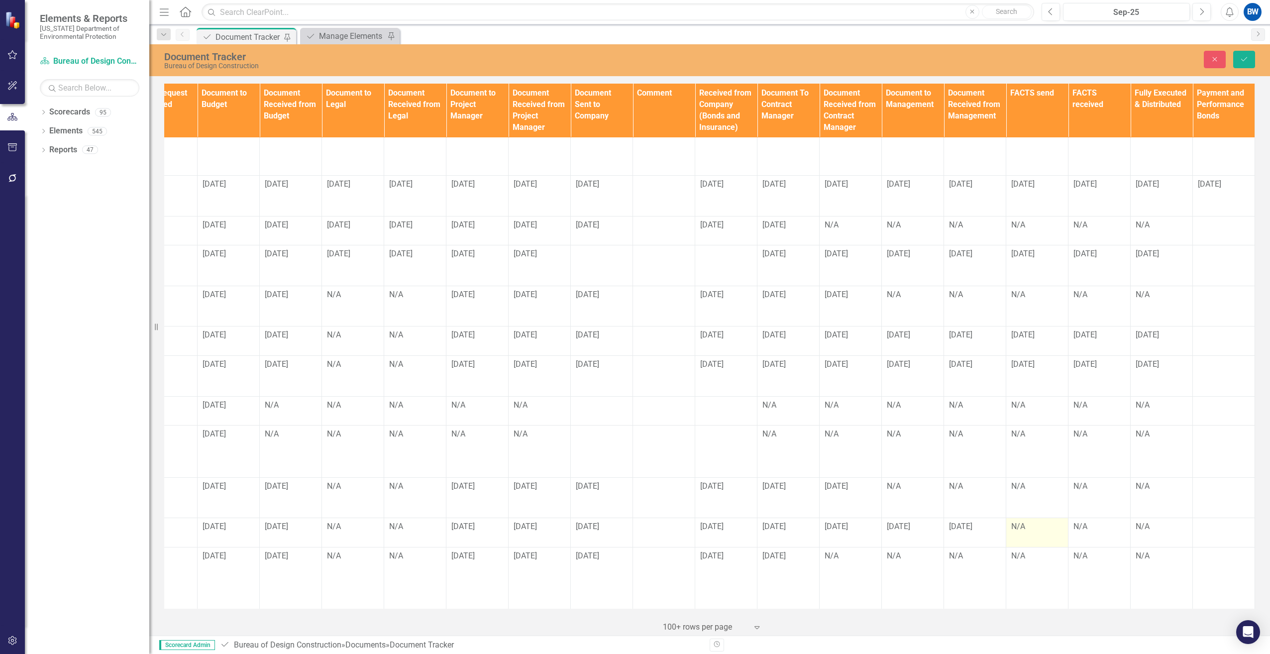
click at [1014, 521] on div "N/A" at bounding box center [1038, 526] width 52 height 11
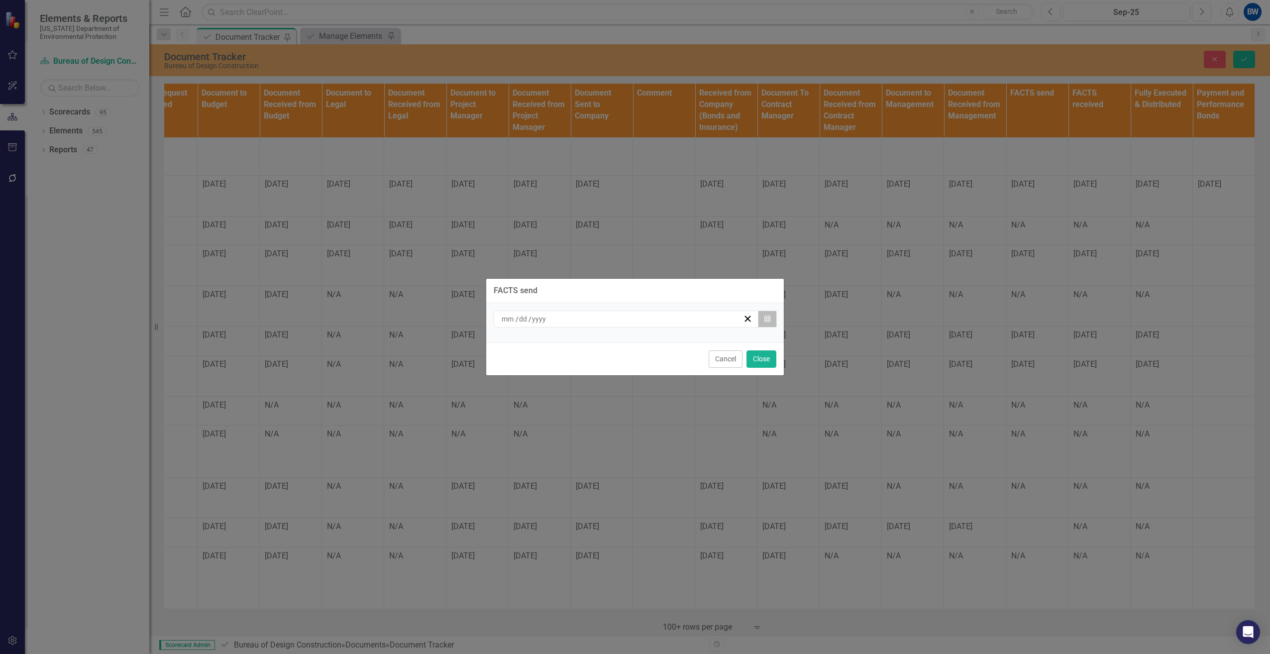
click at [767, 321] on icon "button" at bounding box center [768, 318] width 6 height 7
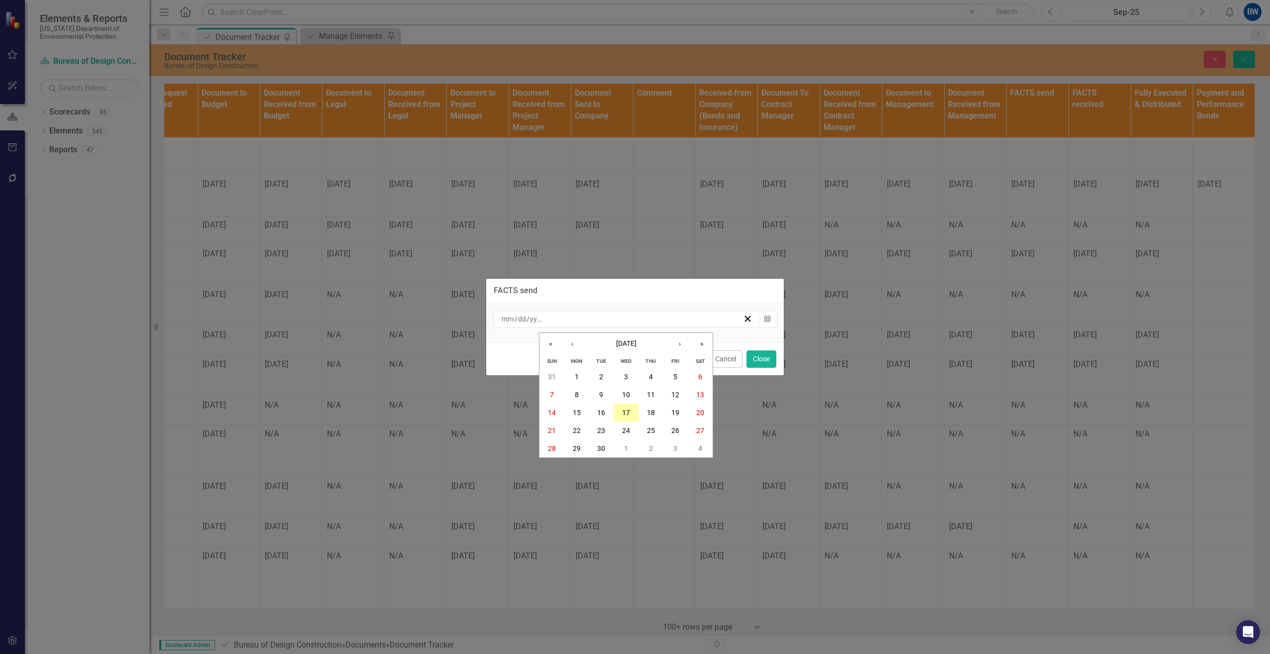
click at [632, 408] on button "17" at bounding box center [626, 413] width 25 height 18
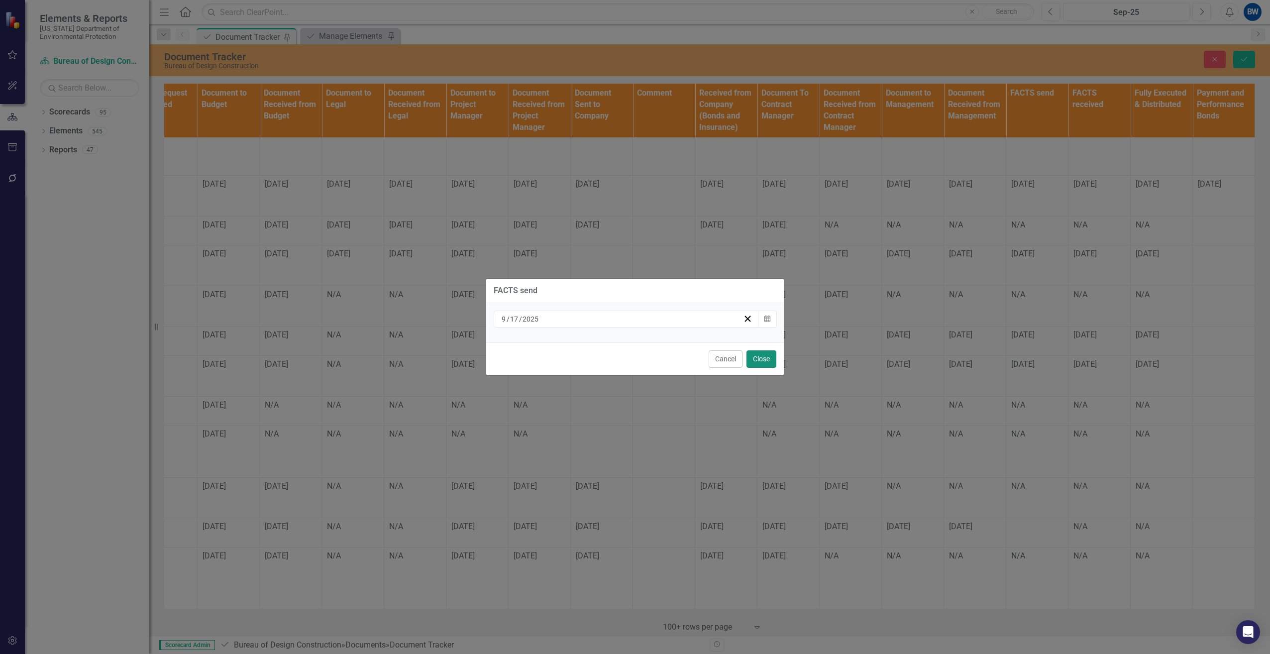
click at [769, 359] on button "Close" at bounding box center [762, 358] width 30 height 17
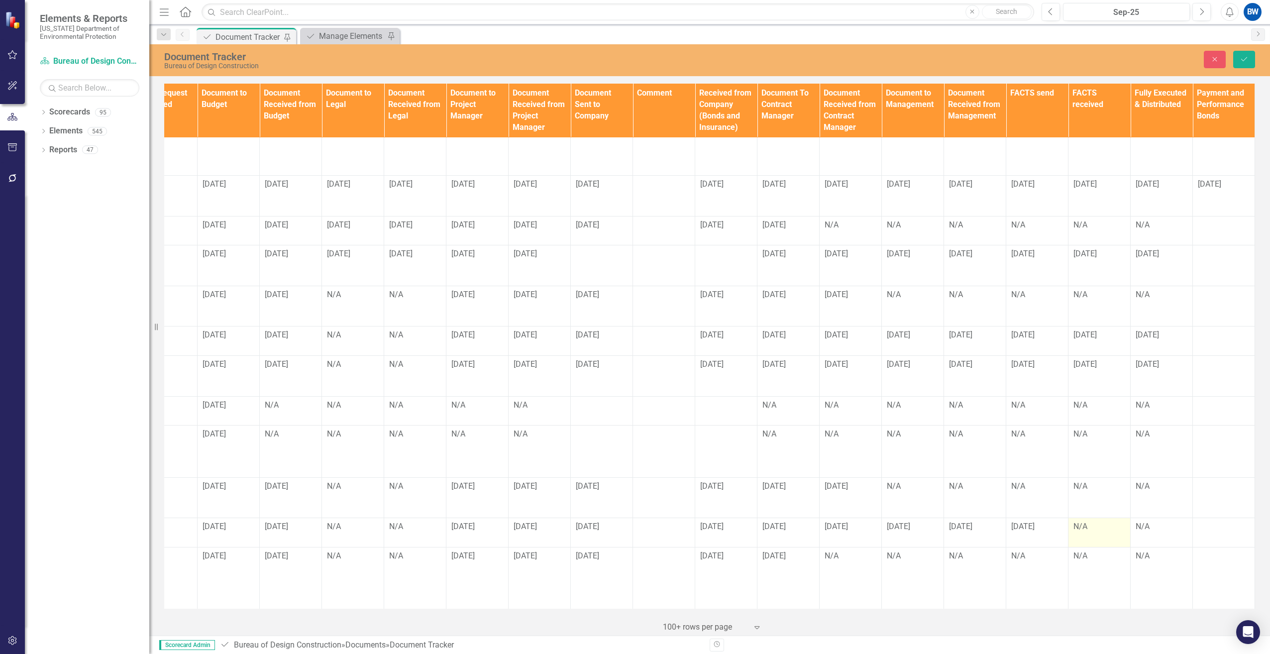
click at [1082, 521] on div "N/A" at bounding box center [1100, 526] width 52 height 11
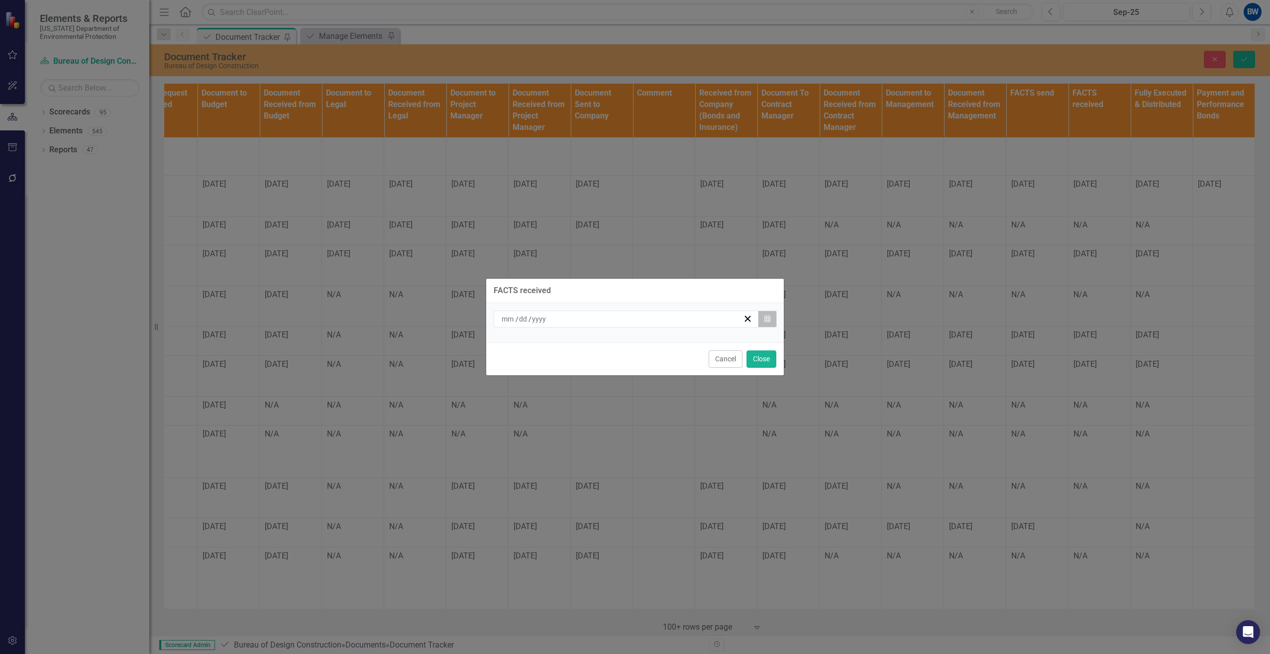
click at [773, 319] on button "Calendar" at bounding box center [767, 319] width 19 height 17
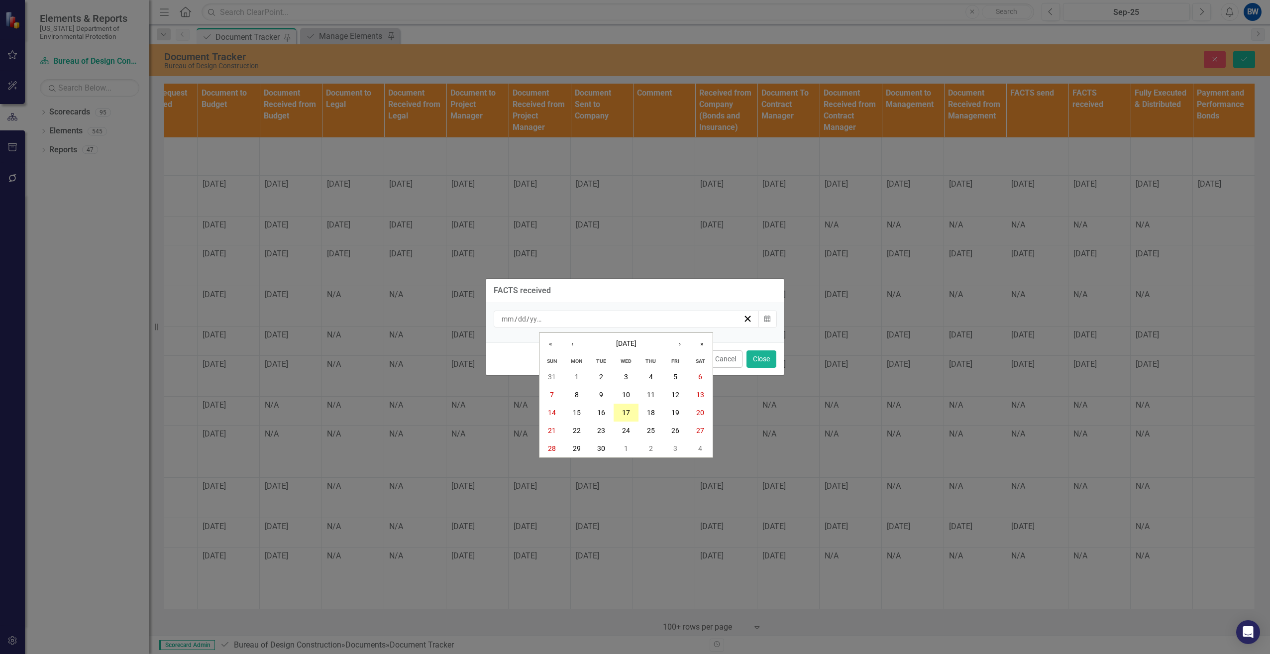
click at [630, 406] on button "17" at bounding box center [626, 413] width 25 height 18
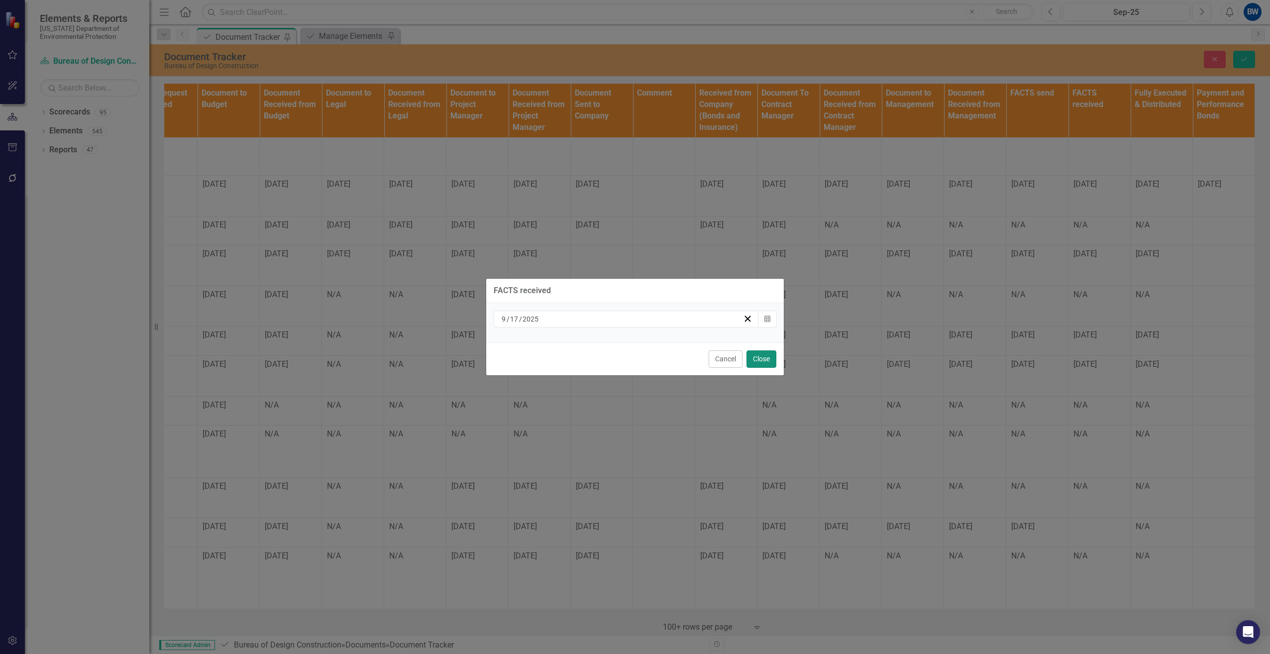
click at [762, 359] on button "Close" at bounding box center [762, 358] width 30 height 17
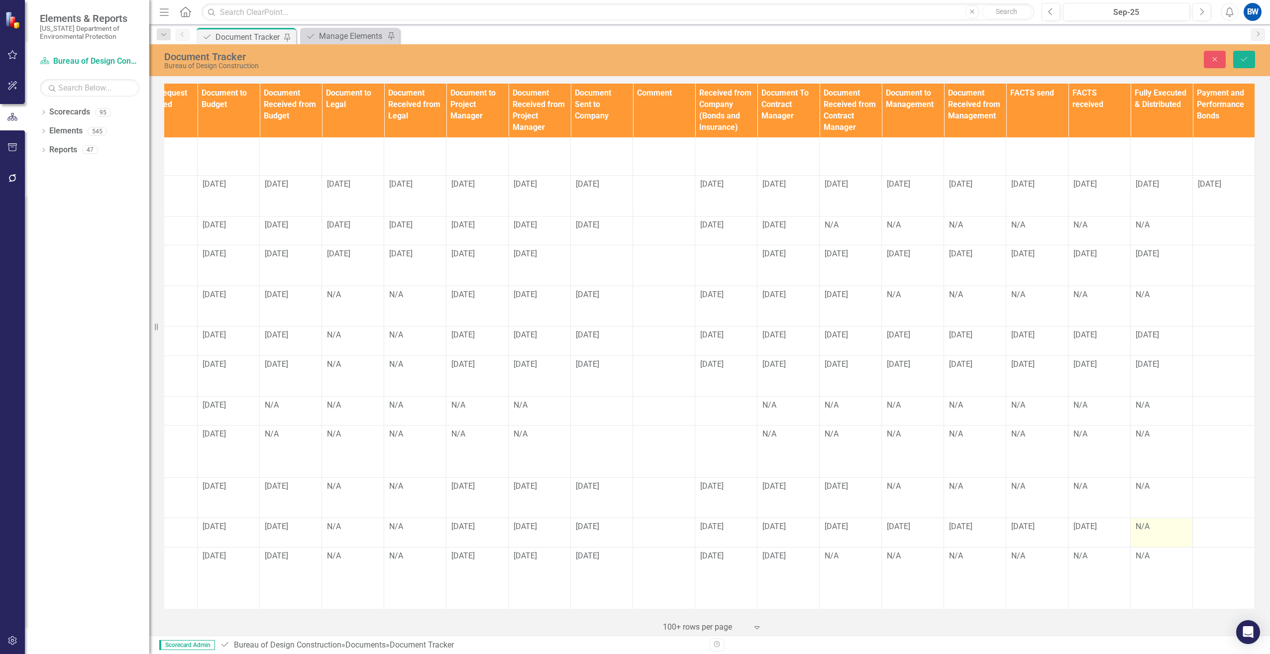
click at [1136, 521] on div "N/A" at bounding box center [1162, 526] width 52 height 11
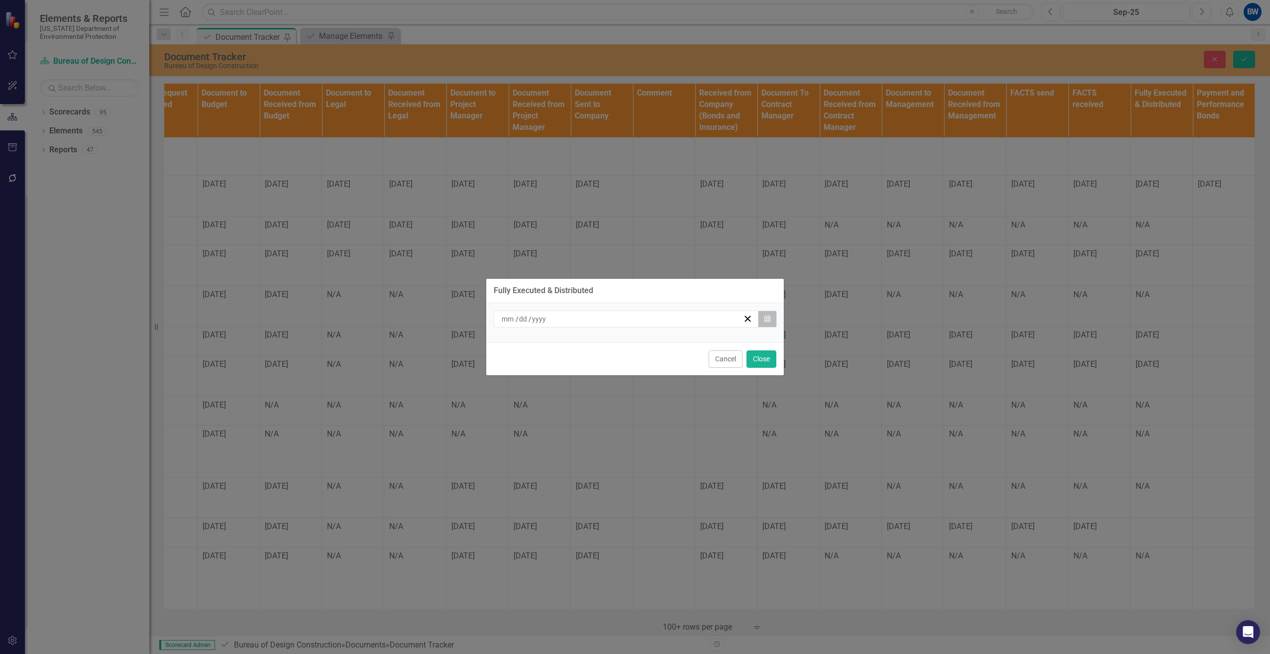
click at [768, 324] on button "Calendar" at bounding box center [767, 319] width 19 height 17
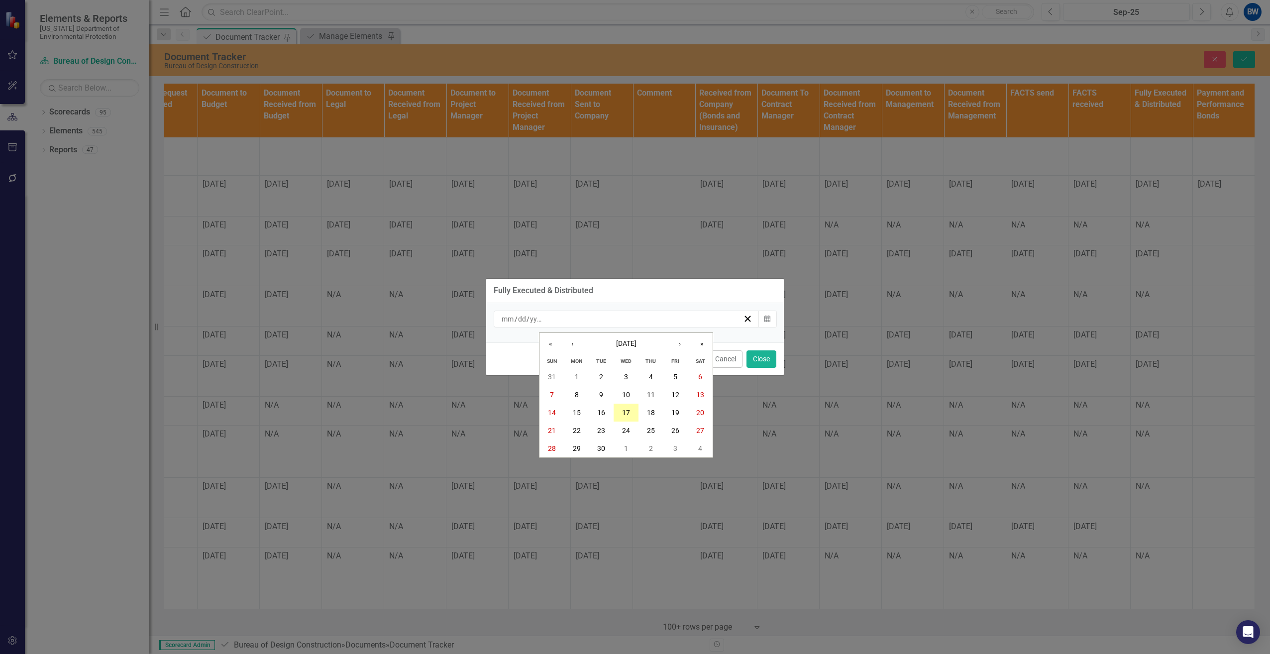
click at [633, 409] on button "17" at bounding box center [626, 413] width 25 height 18
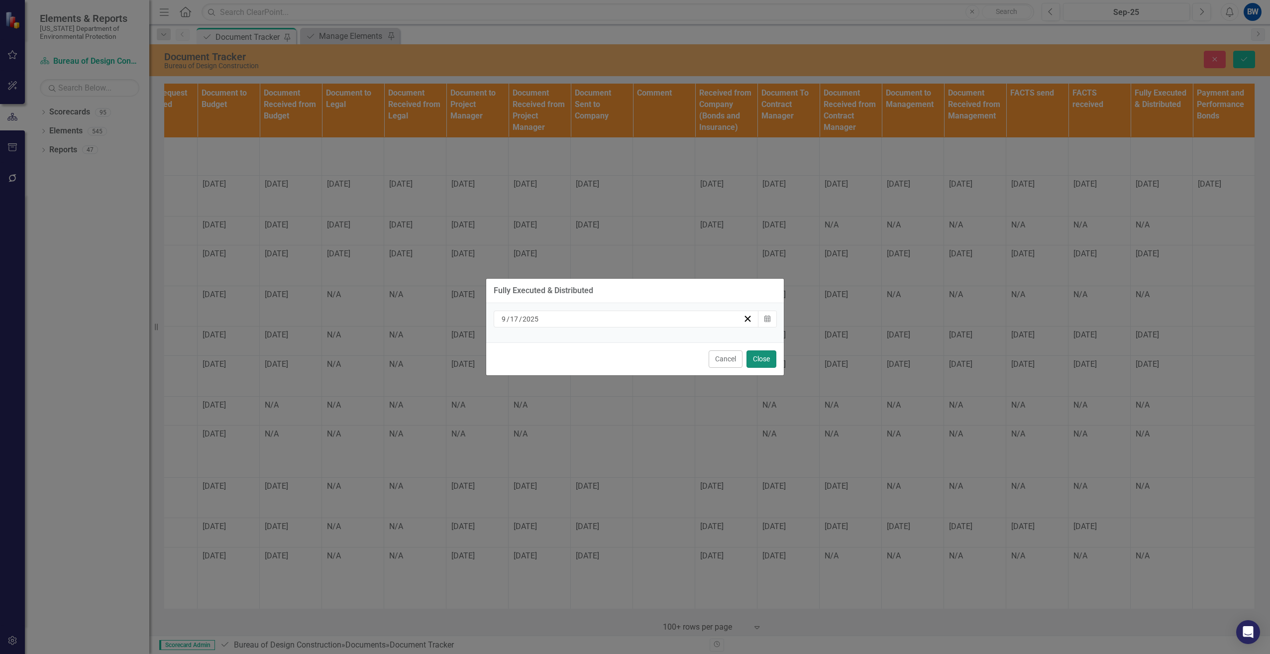
click at [758, 360] on button "Close" at bounding box center [762, 358] width 30 height 17
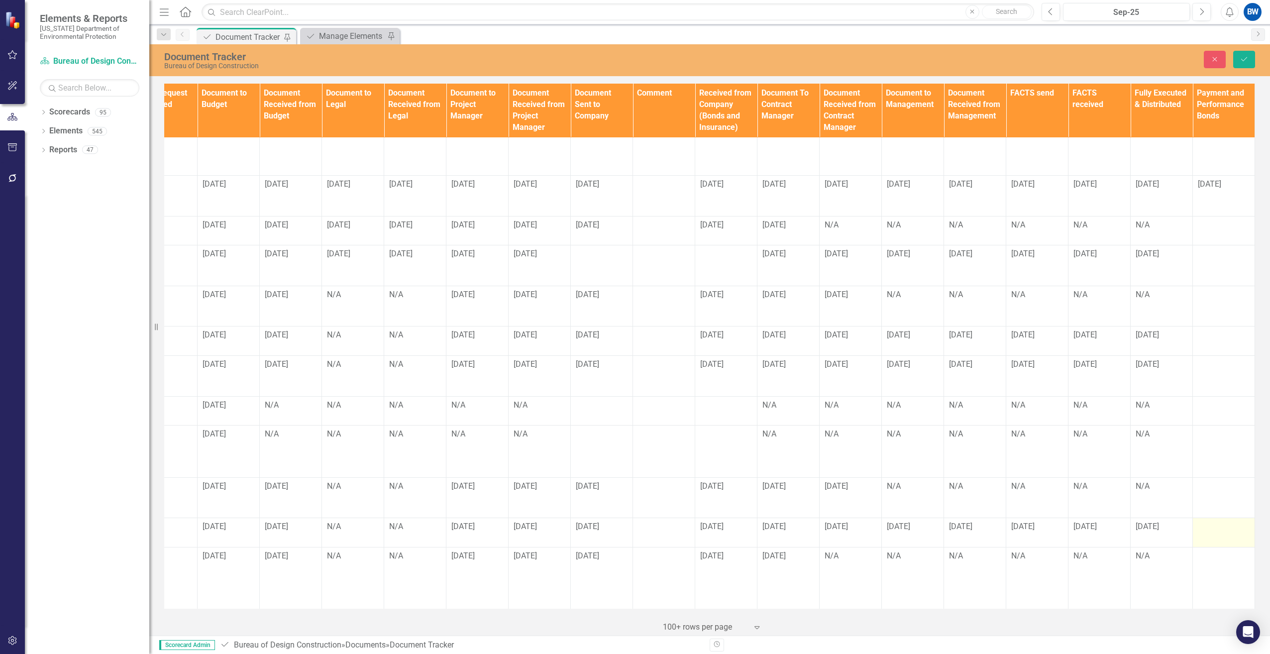
click at [1212, 521] on div at bounding box center [1224, 527] width 52 height 12
drag, startPoint x: 1212, startPoint y: 516, endPoint x: 1199, endPoint y: 523, distance: 14.7
click at [1199, 523] on input "text" at bounding box center [1224, 530] width 52 height 18
type input "N"
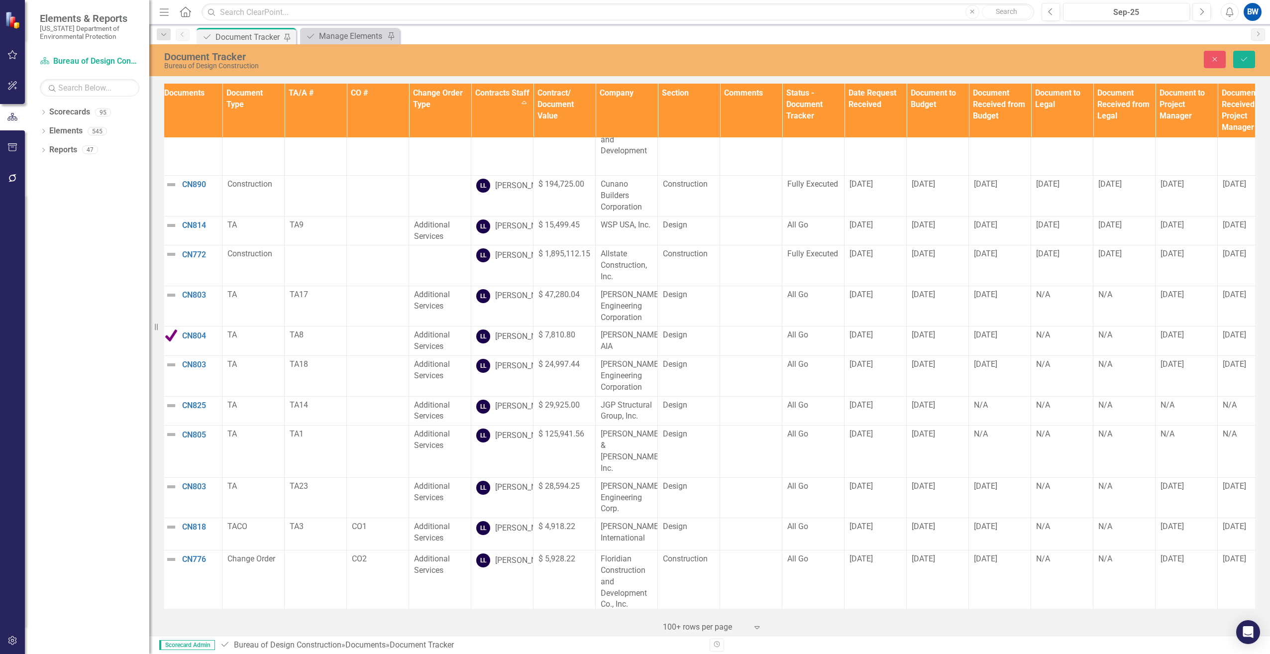
scroll to position [2141, 0]
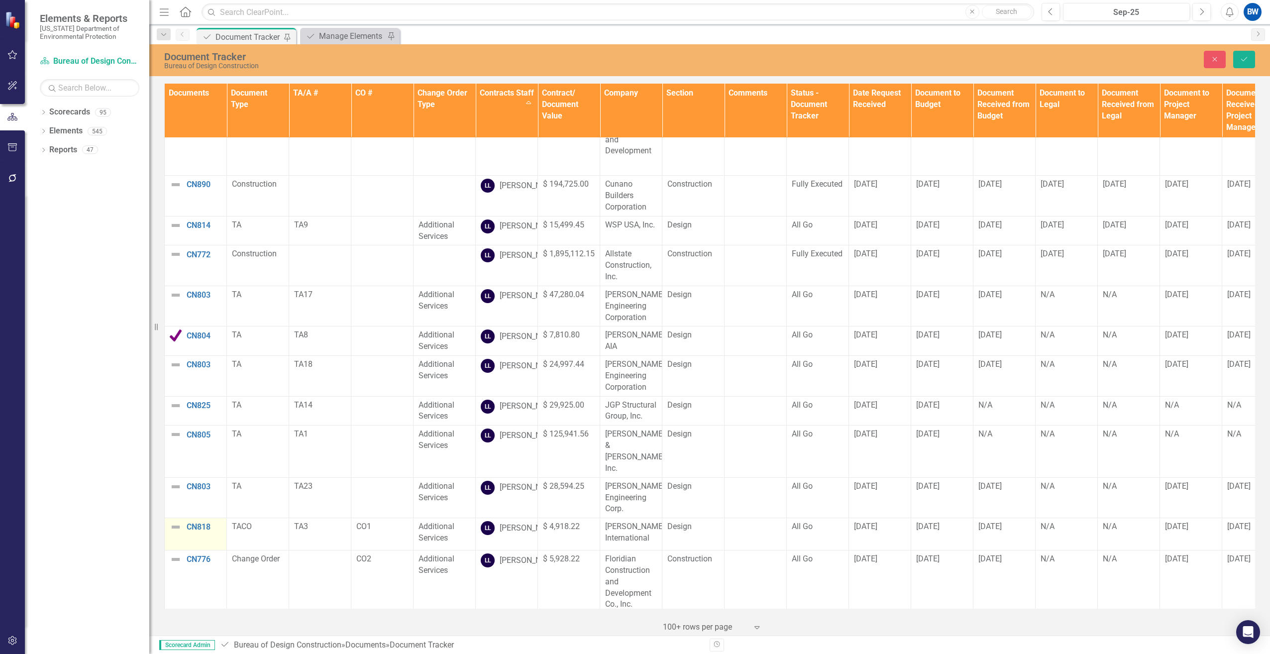
type input "n/a"
click at [176, 521] on img at bounding box center [176, 527] width 12 height 12
click at [176, 525] on img at bounding box center [179, 531] width 12 height 12
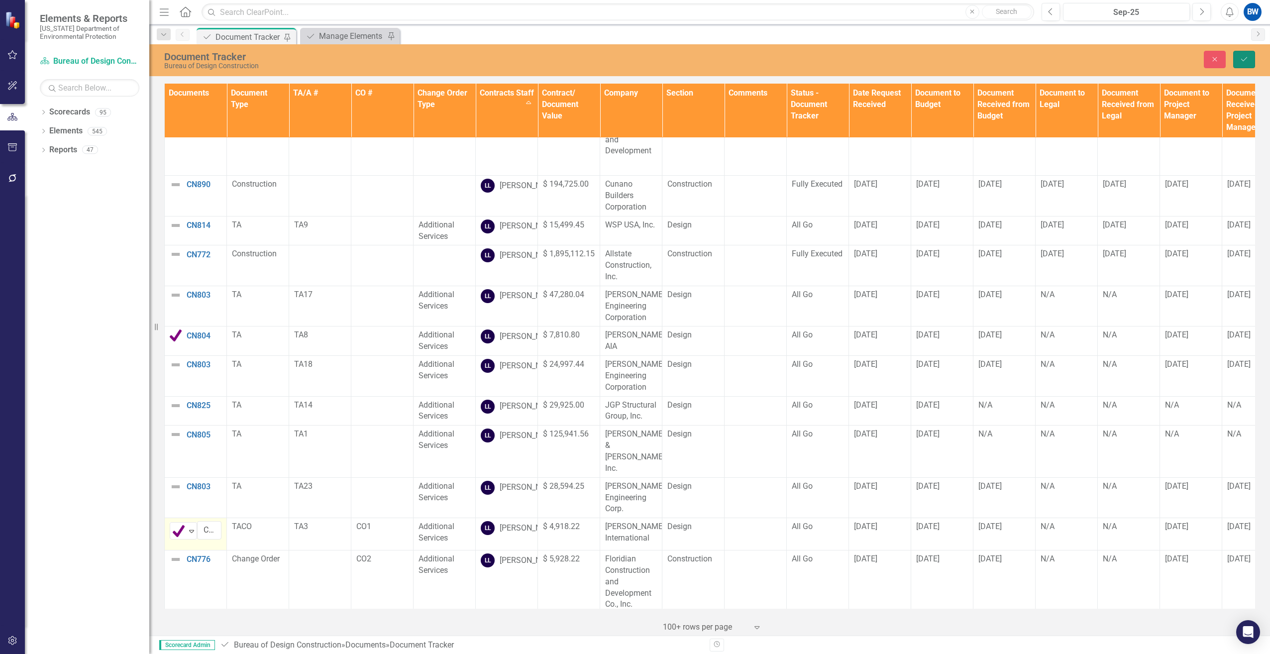
click at [1249, 63] on button "Save" at bounding box center [1245, 59] width 22 height 17
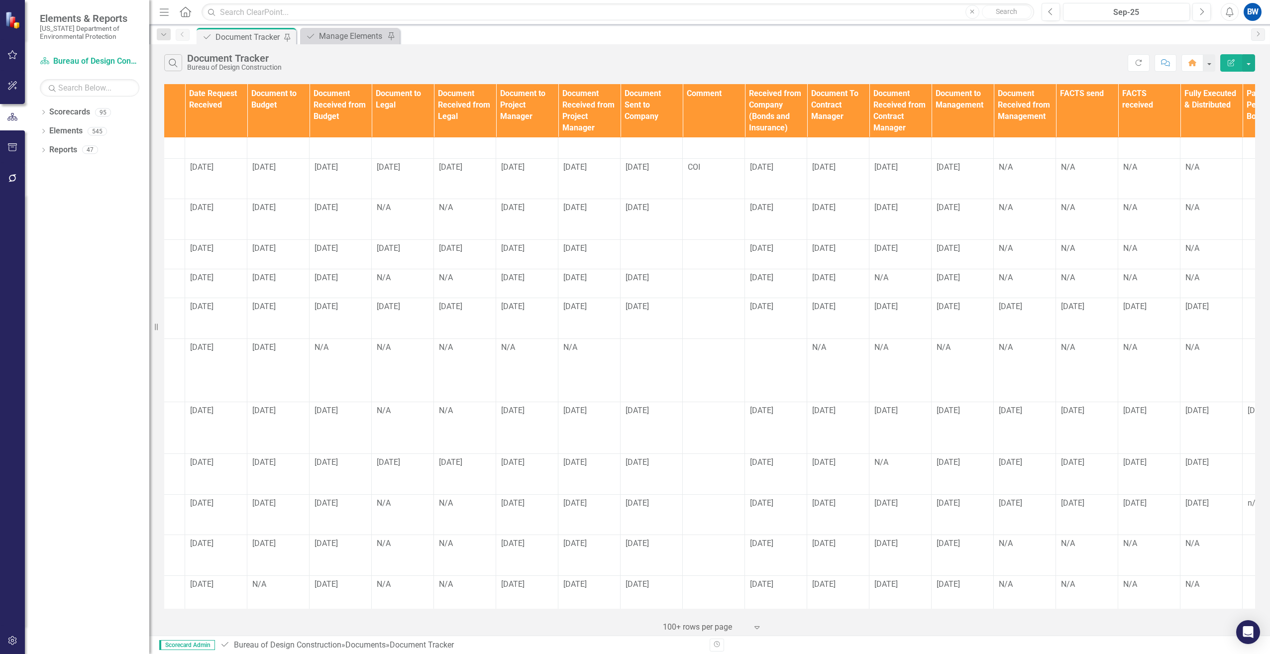
scroll to position [50, 721]
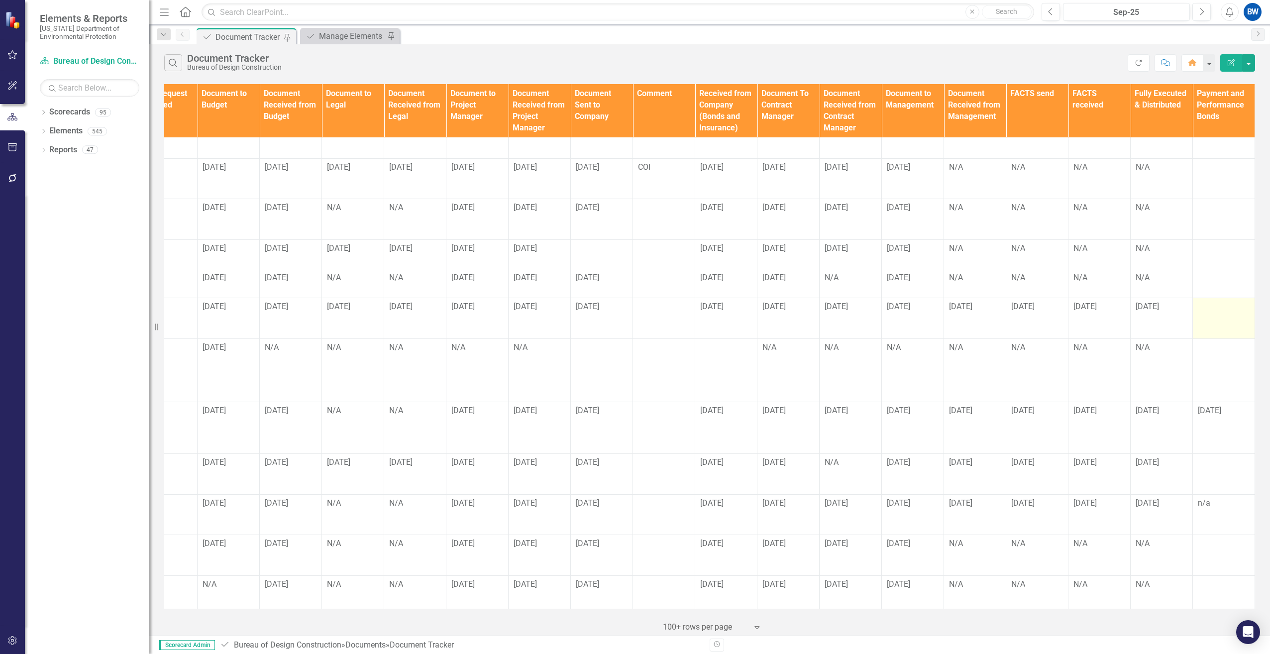
click at [1216, 307] on div at bounding box center [1224, 307] width 52 height 12
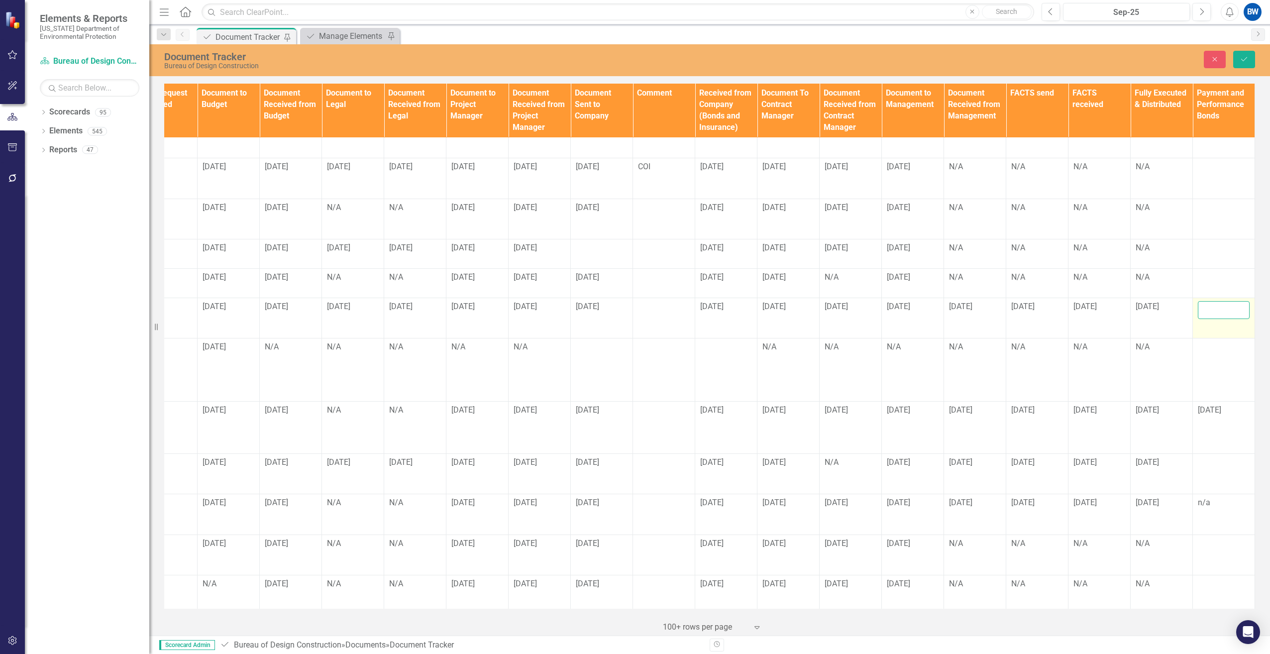
drag, startPoint x: 1216, startPoint y: 307, endPoint x: 1208, endPoint y: 306, distance: 7.5
click at [1208, 306] on input "text" at bounding box center [1224, 310] width 52 height 18
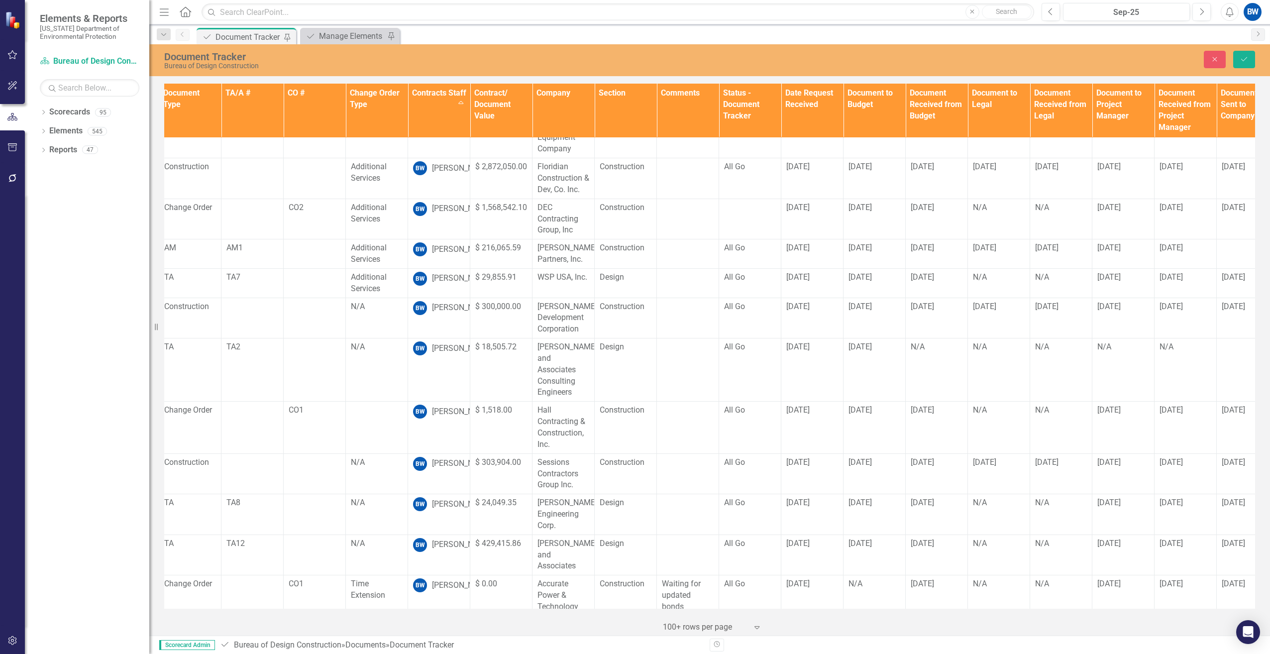
scroll to position [50, 0]
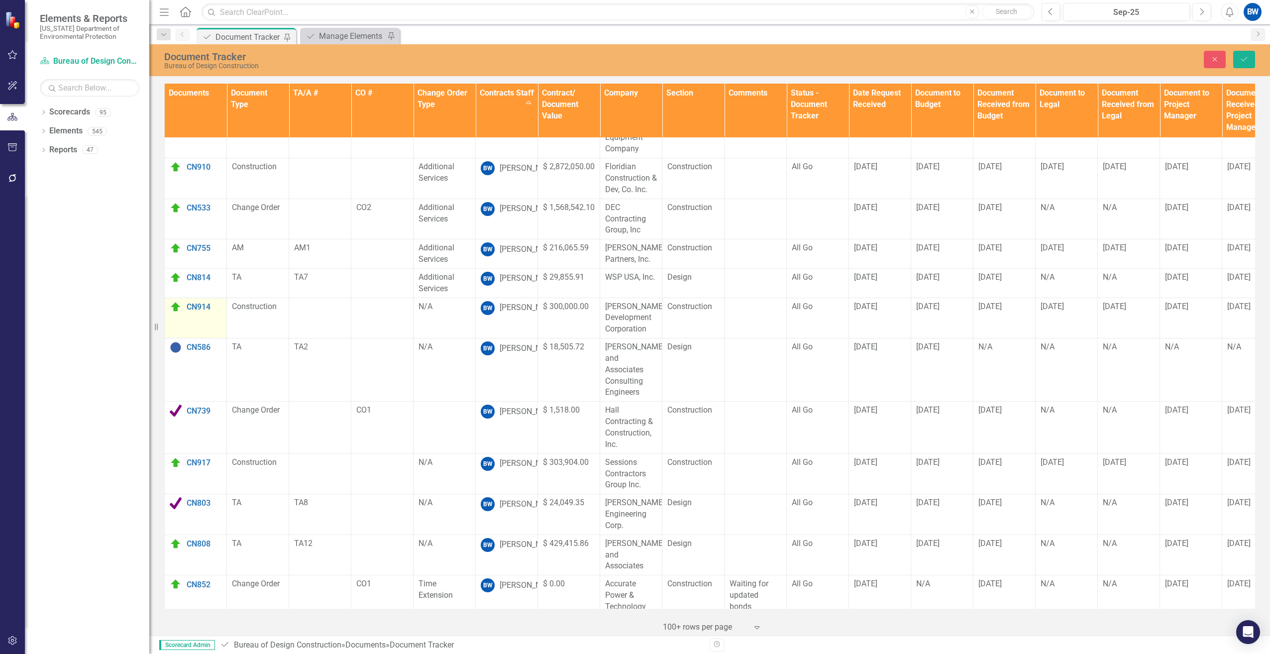
type input "[DATE]"
click at [175, 308] on img at bounding box center [176, 307] width 12 height 12
click at [176, 308] on img at bounding box center [179, 311] width 12 height 12
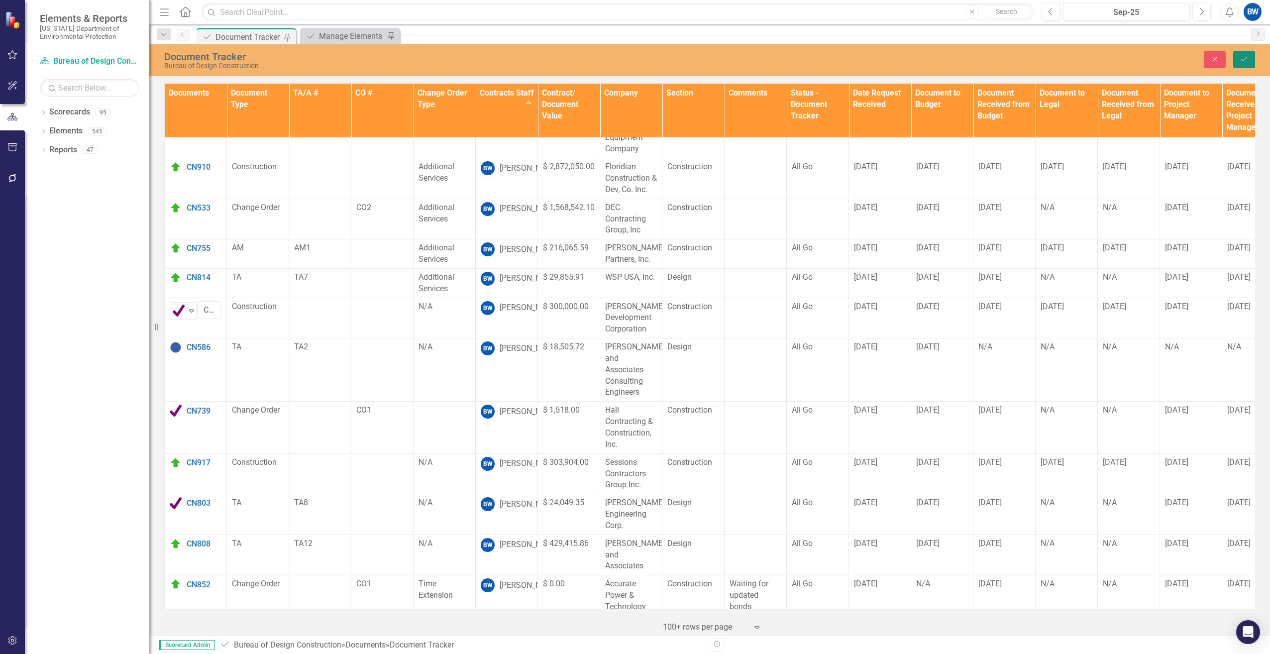
click at [1246, 57] on icon "Save" at bounding box center [1244, 59] width 9 height 7
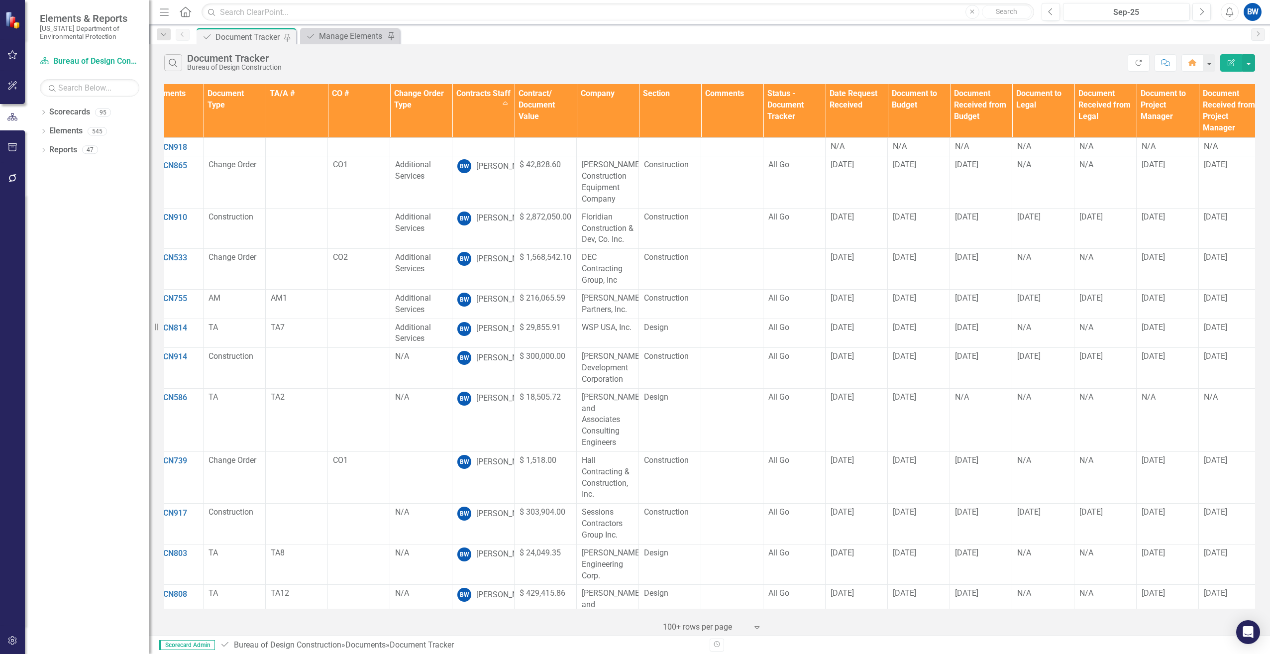
scroll to position [0, 0]
